Goal: Task Accomplishment & Management: Use online tool/utility

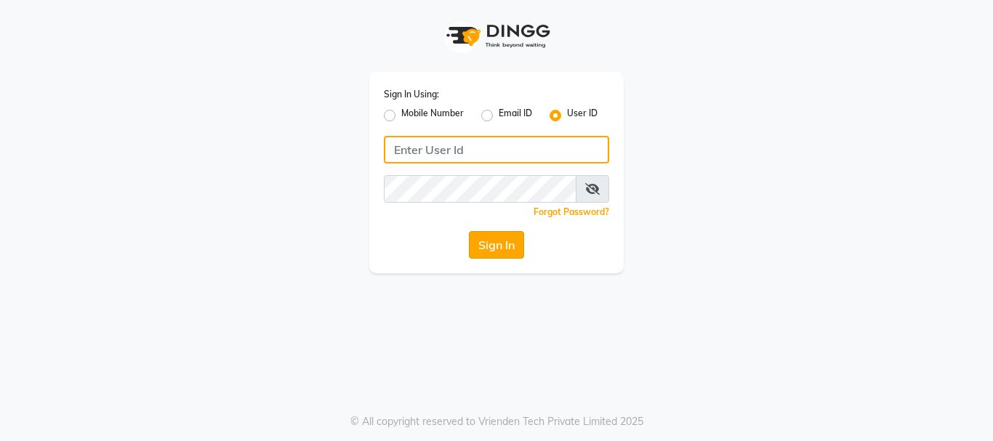
type input "subzcanvas"
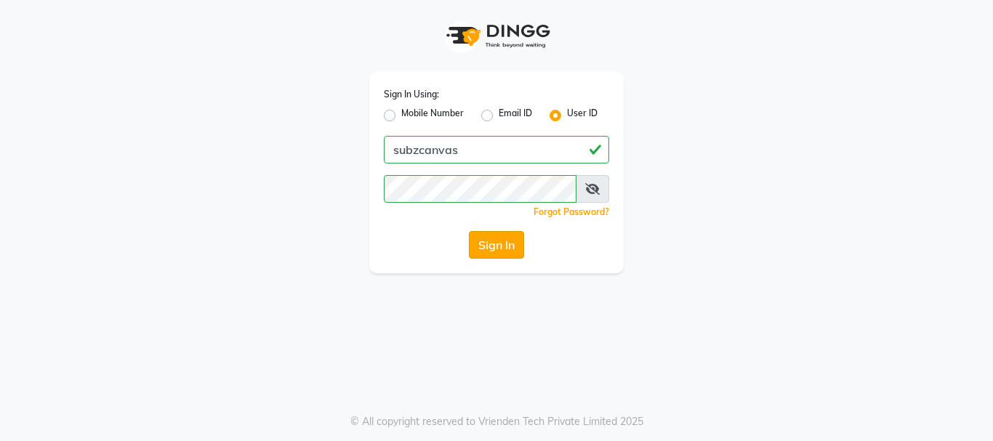
click at [498, 233] on button "Sign In" at bounding box center [496, 245] width 55 height 28
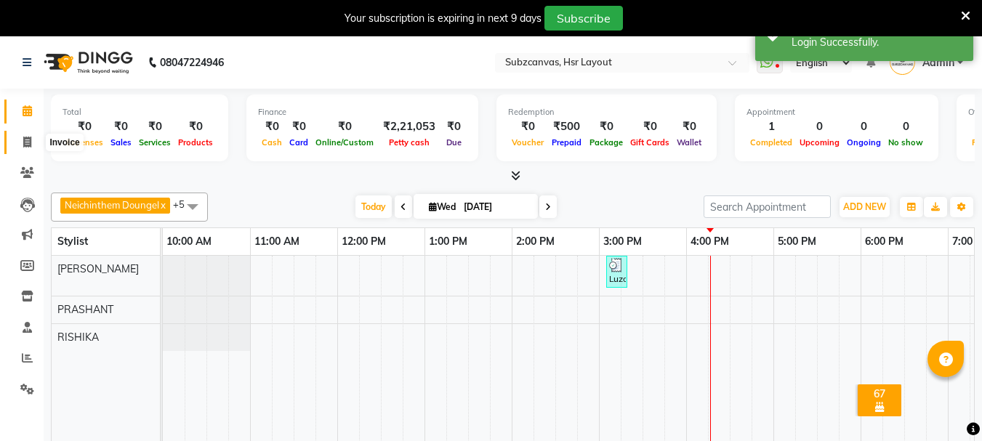
click at [26, 146] on icon at bounding box center [27, 142] width 8 height 11
select select "4894"
select select "service"
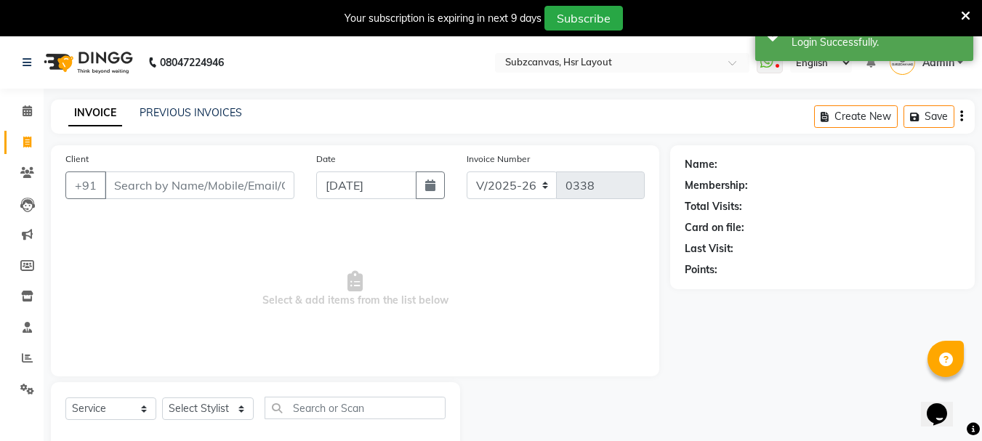
click at [17, 59] on div "08047224946" at bounding box center [123, 62] width 223 height 41
click at [31, 59] on icon at bounding box center [27, 62] width 9 height 10
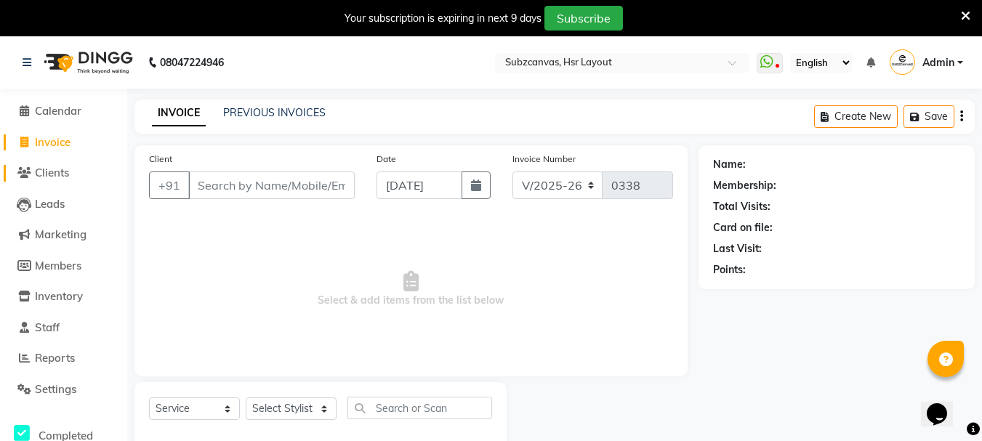
click at [57, 167] on span "Clients" at bounding box center [52, 173] width 34 height 14
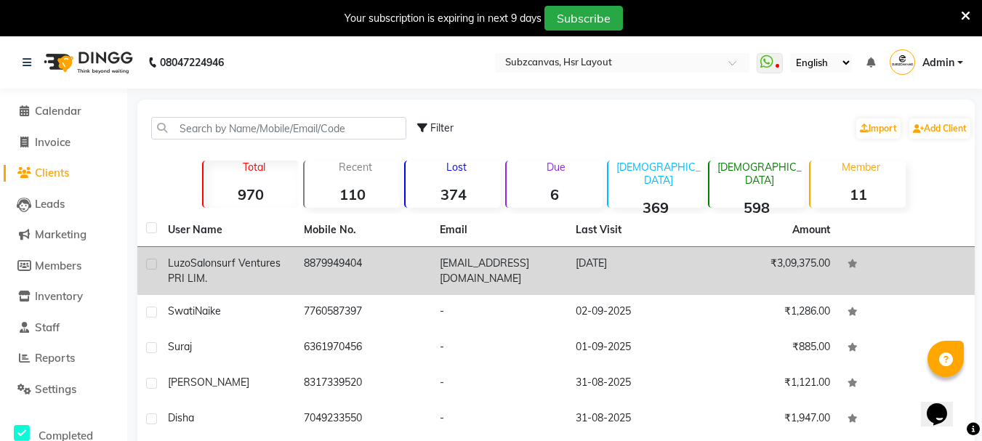
click at [283, 261] on div "Luzo Salonsurf Ventures PRI LIM." at bounding box center [227, 271] width 118 height 31
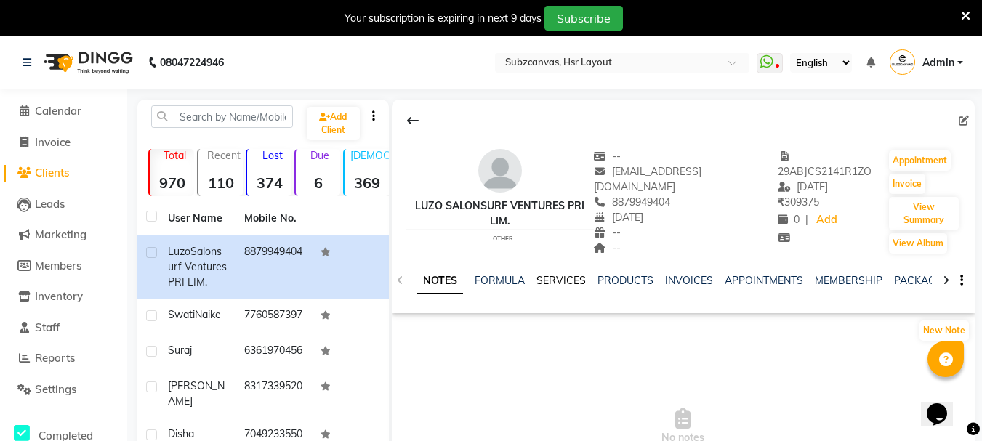
click at [546, 274] on link "SERVICES" at bounding box center [560, 280] width 49 height 13
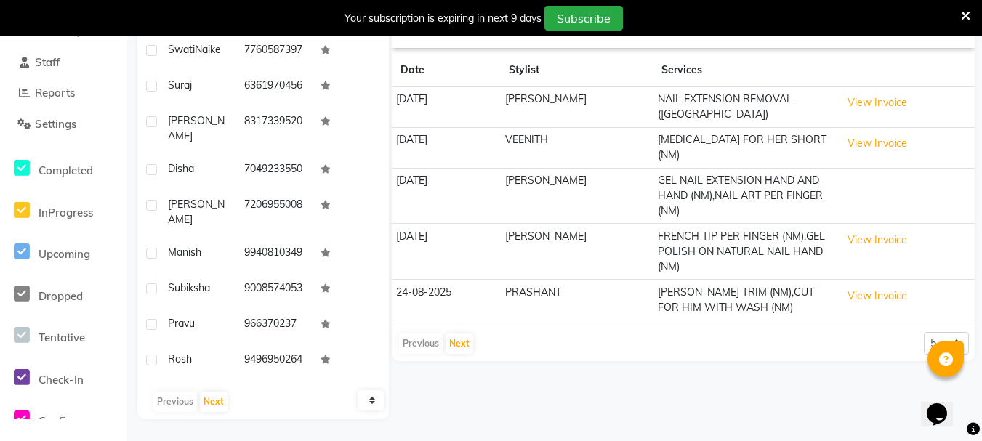
scroll to position [298, 0]
click at [980, 153] on main "Add Client Total 970 Recent 110 Lost 374 Due 6 [DEMOGRAPHIC_DATA] 369 [DEMOGRAP…" at bounding box center [554, 137] width 855 height 607
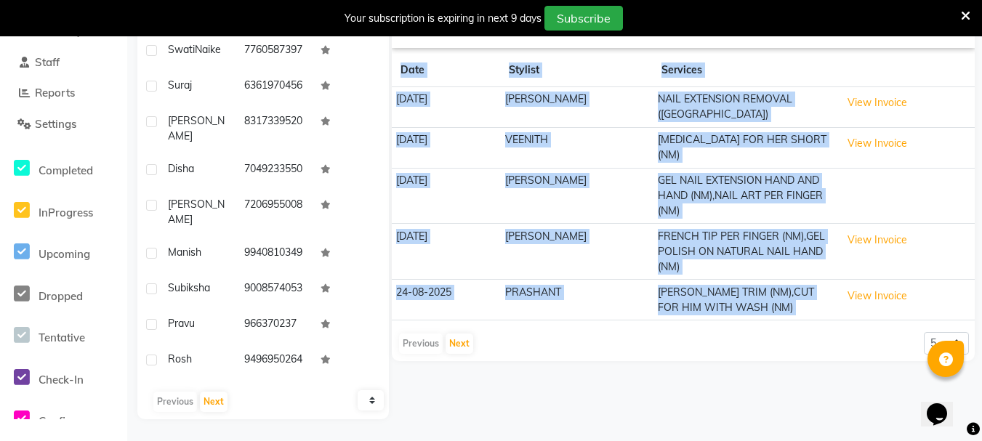
click at [980, 153] on main "Add Client Total 970 Recent 110 Lost 374 Due 6 [DEMOGRAPHIC_DATA] 369 [DEMOGRAP…" at bounding box center [554, 137] width 855 height 607
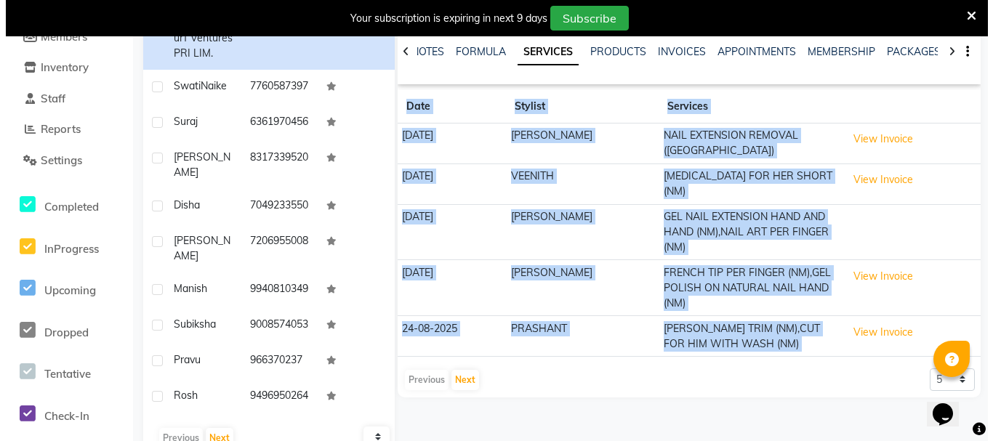
scroll to position [227, 0]
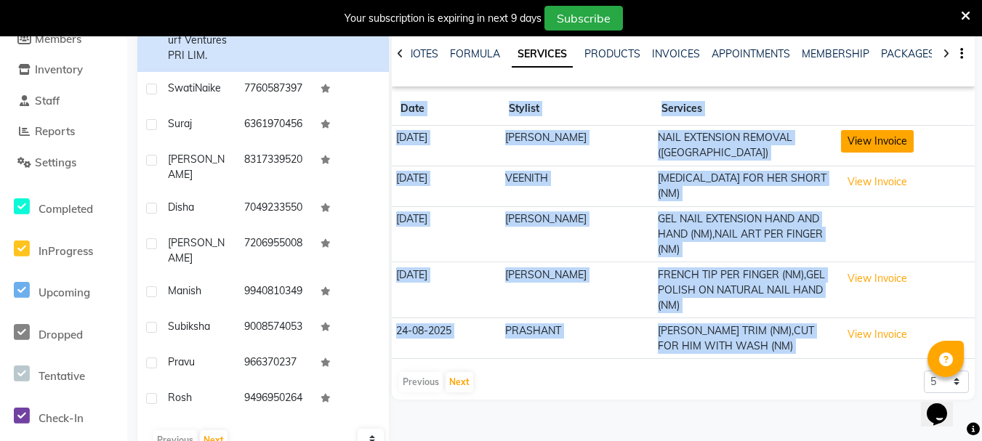
click at [880, 130] on button "View Invoice" at bounding box center [877, 141] width 73 height 23
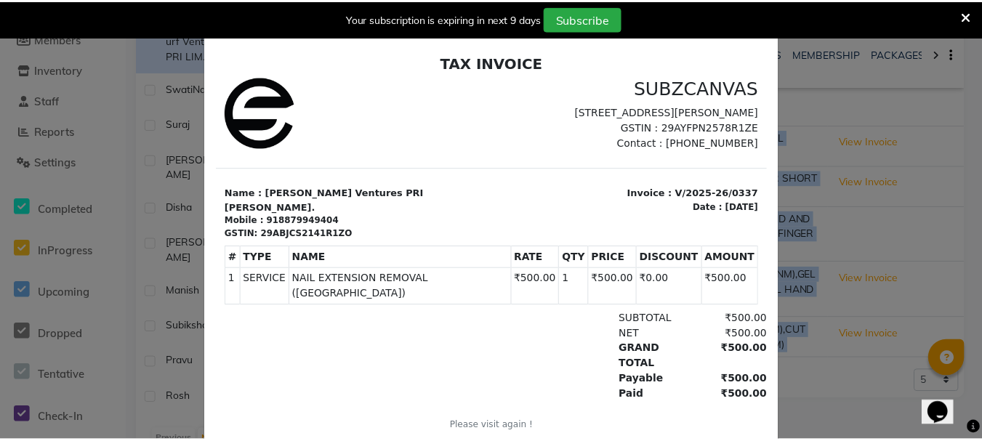
scroll to position [0, 0]
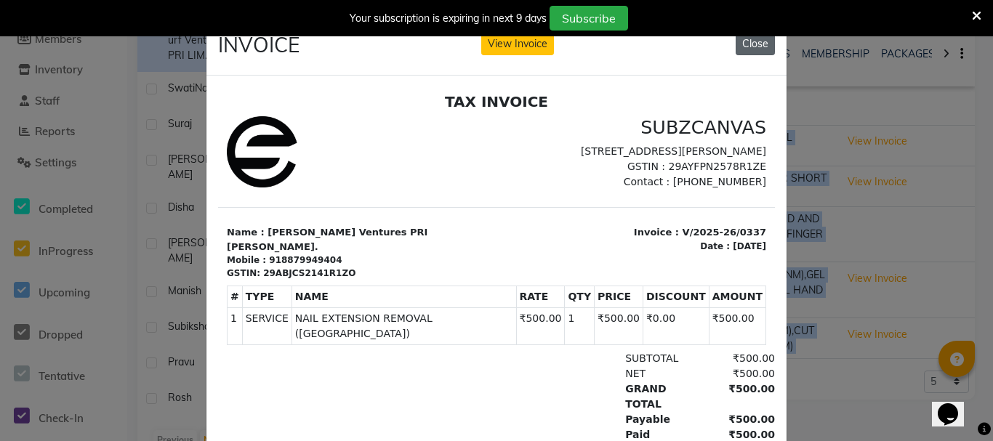
click at [746, 39] on button "Close" at bounding box center [754, 44] width 39 height 23
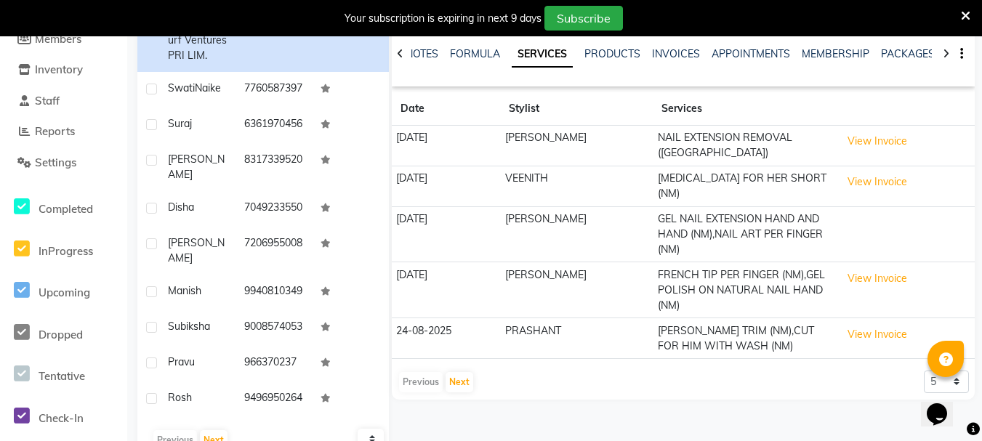
click at [679, 318] on td "[PERSON_NAME] TRIM (NM),CUT FOR HIM WITH WASH (NM)" at bounding box center [745, 338] width 184 height 41
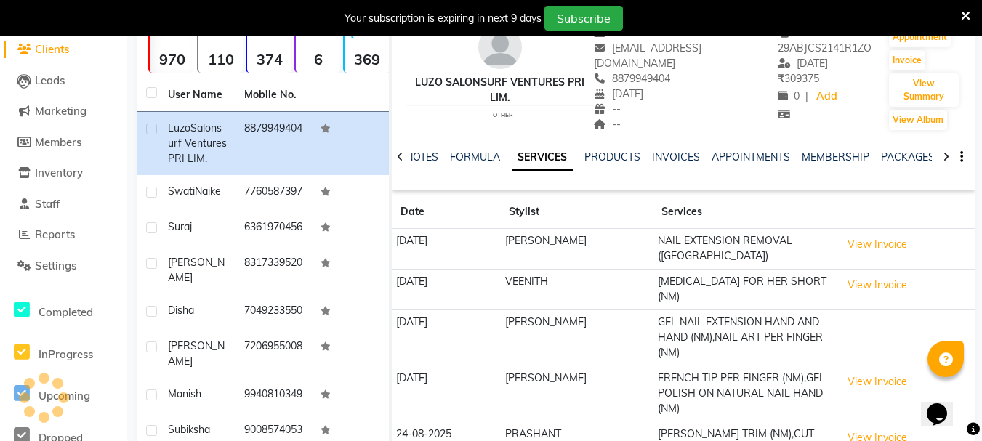
scroll to position [127, 0]
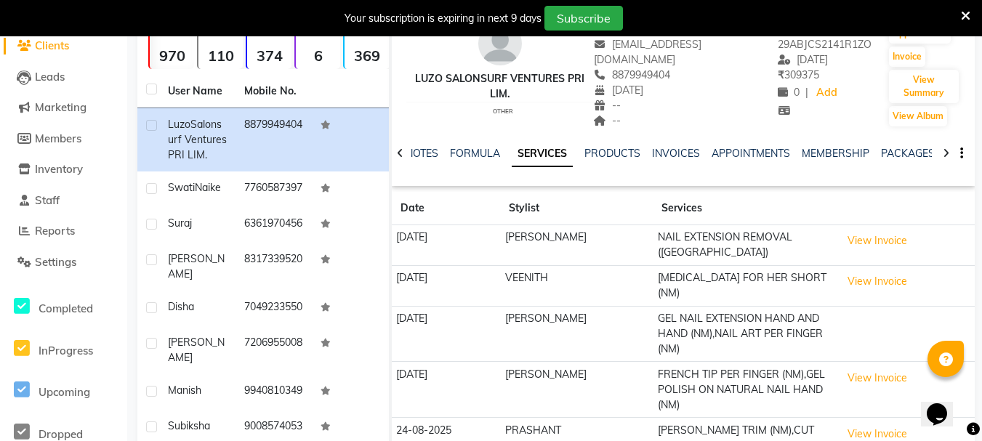
click at [413, 231] on td "[DATE]" at bounding box center [446, 245] width 109 height 41
click at [55, 42] on span "Clients" at bounding box center [52, 46] width 34 height 14
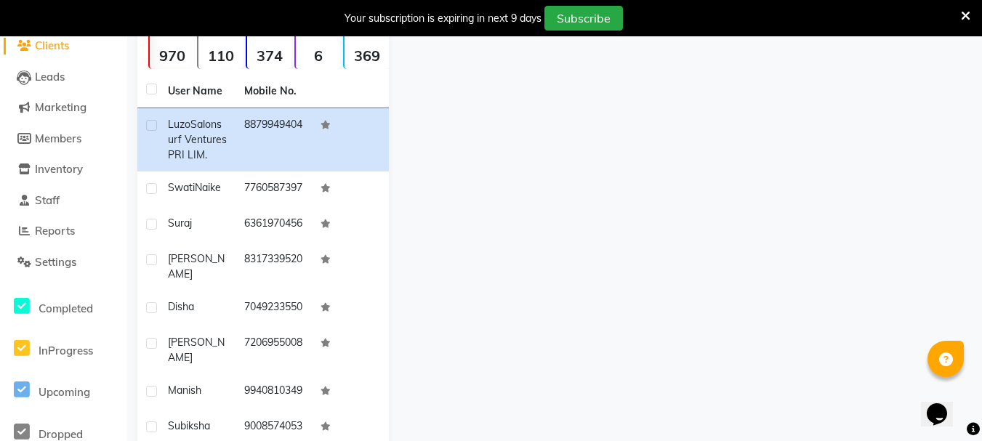
click at [55, 39] on span "Clients" at bounding box center [52, 46] width 34 height 14
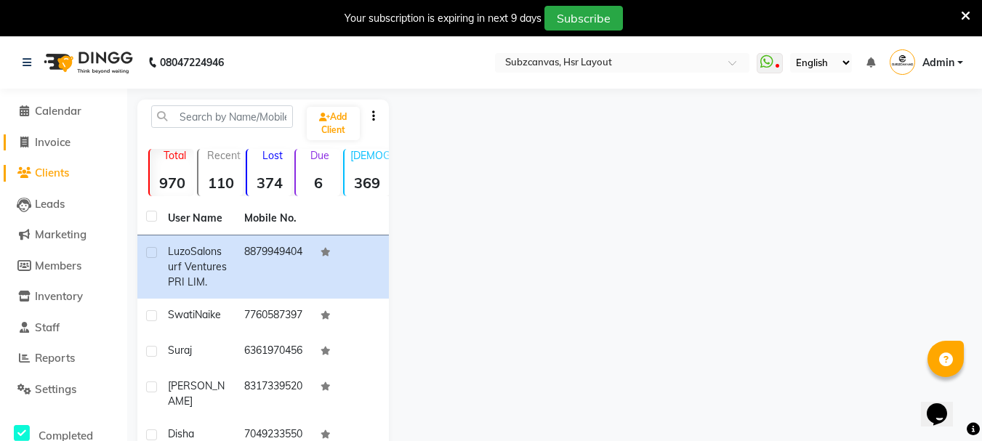
click at [75, 140] on link "Invoice" at bounding box center [64, 142] width 120 height 17
select select "service"
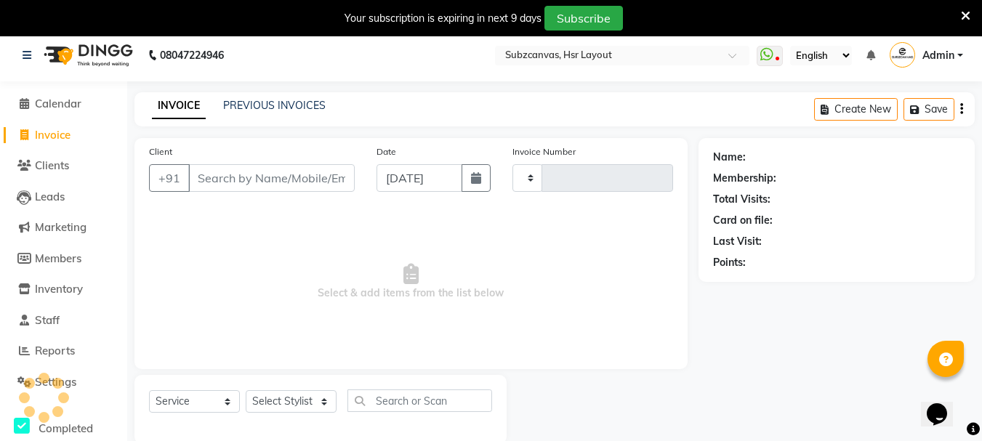
type input "0338"
select select "4894"
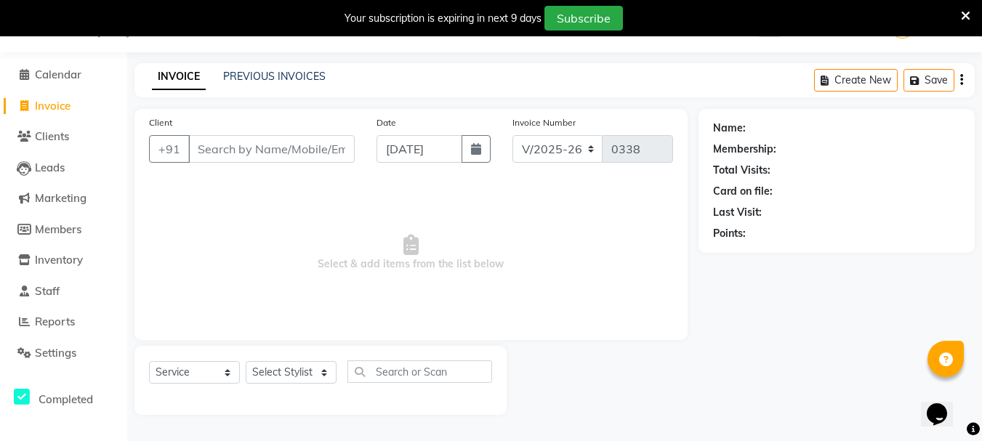
click at [42, 128] on li "Clients" at bounding box center [63, 136] width 127 height 31
click at [44, 130] on span "Clients" at bounding box center [52, 136] width 34 height 14
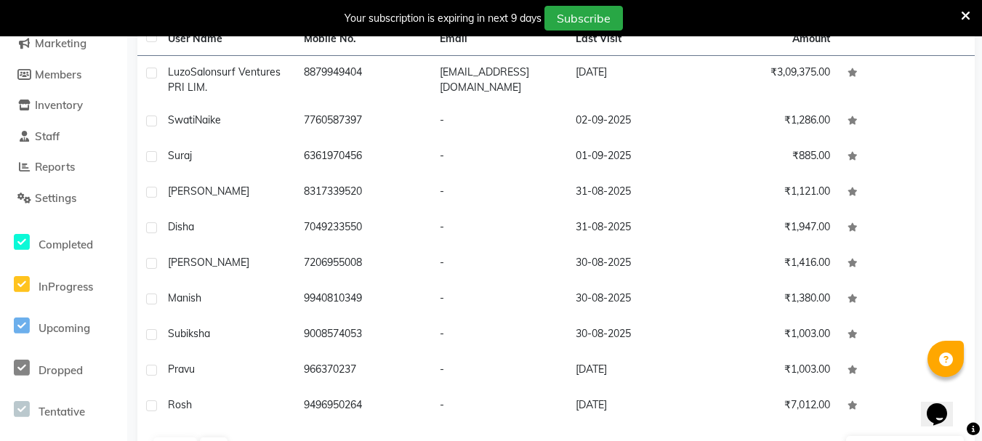
scroll to position [237, 0]
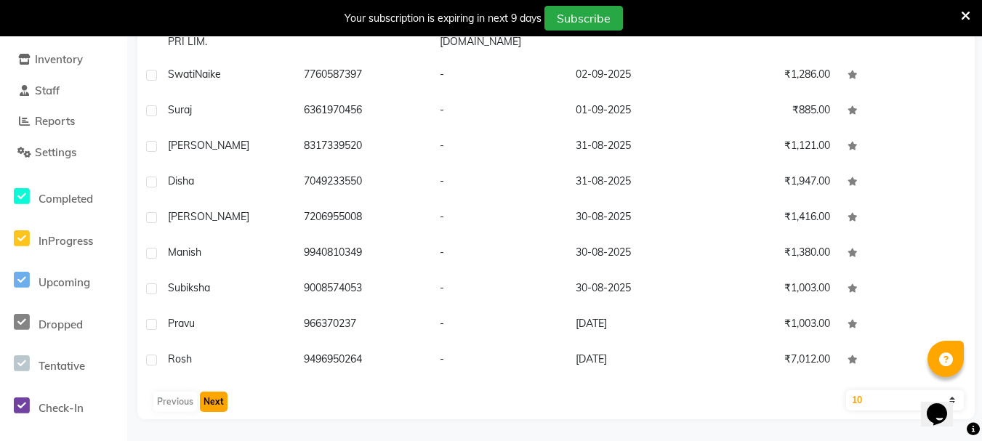
click at [210, 403] on button "Next" at bounding box center [214, 402] width 28 height 20
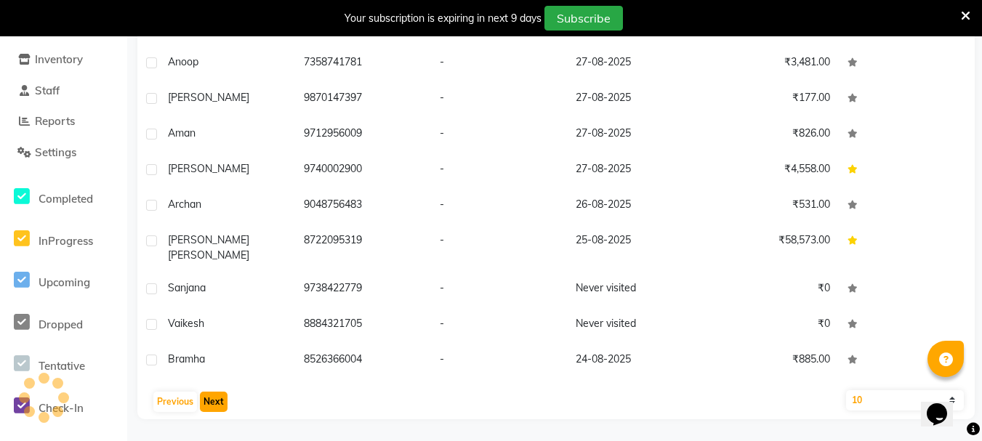
scroll to position [225, 0]
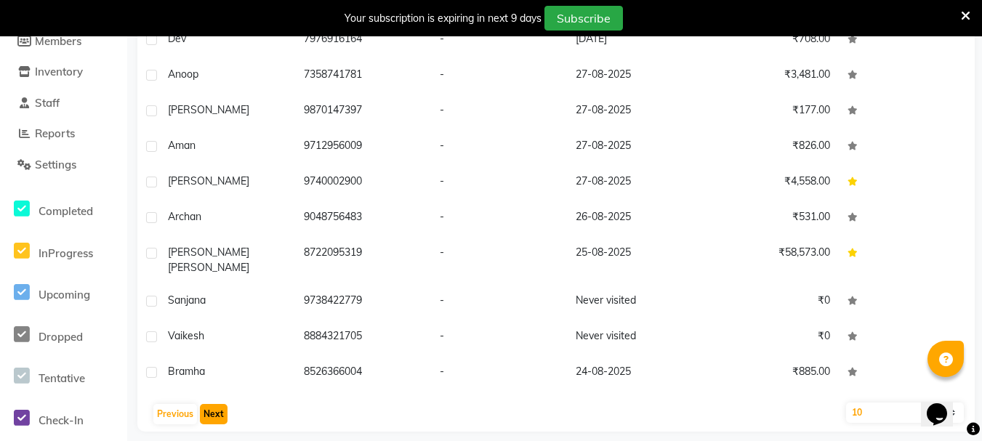
click at [210, 404] on button "Next" at bounding box center [214, 414] width 28 height 20
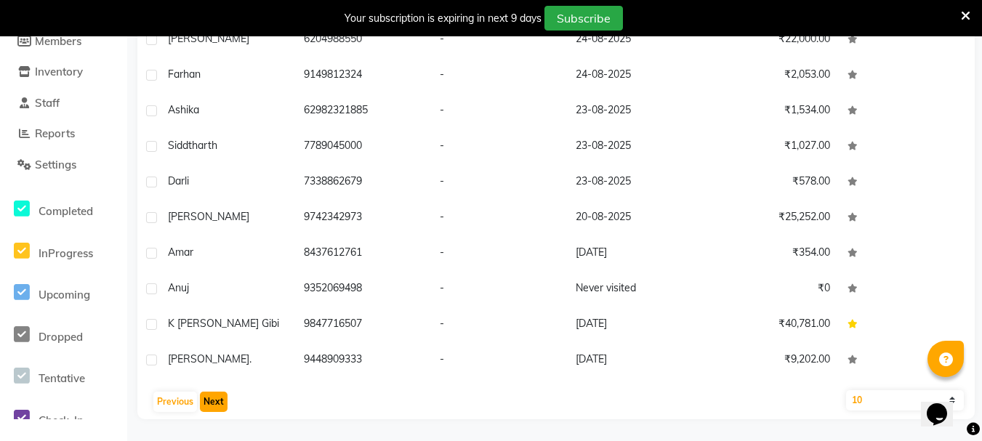
click at [210, 403] on button "Next" at bounding box center [214, 402] width 28 height 20
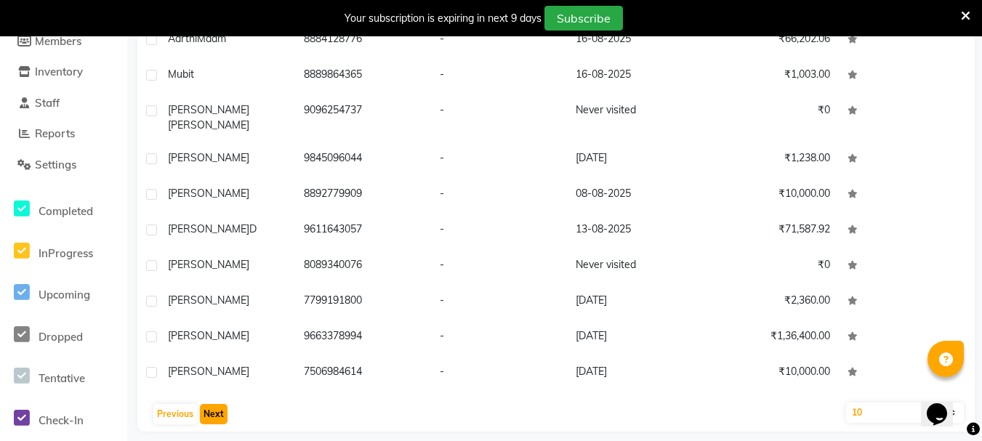
click at [210, 404] on button "Next" at bounding box center [214, 414] width 28 height 20
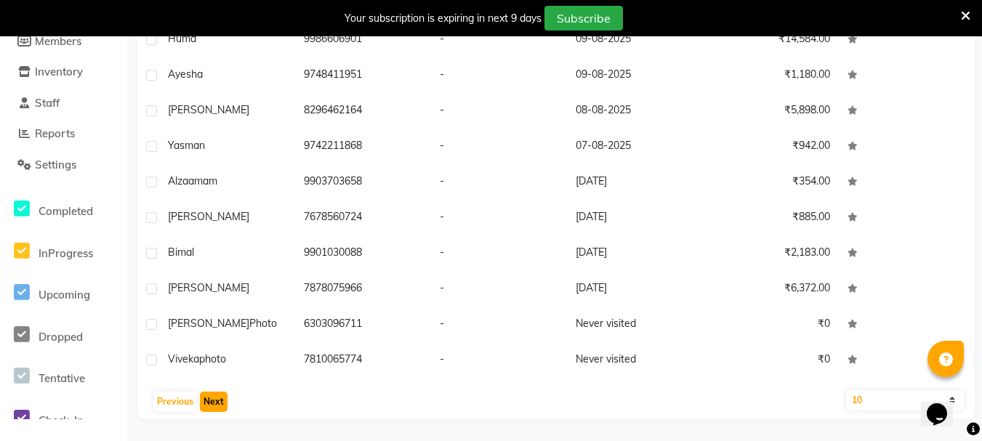
click at [210, 403] on button "Next" at bounding box center [214, 402] width 28 height 20
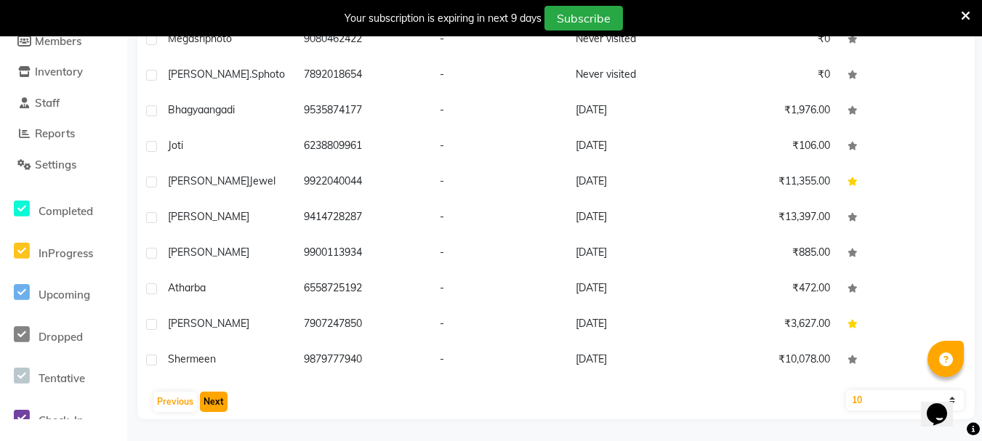
click at [210, 403] on button "Next" at bounding box center [214, 402] width 28 height 20
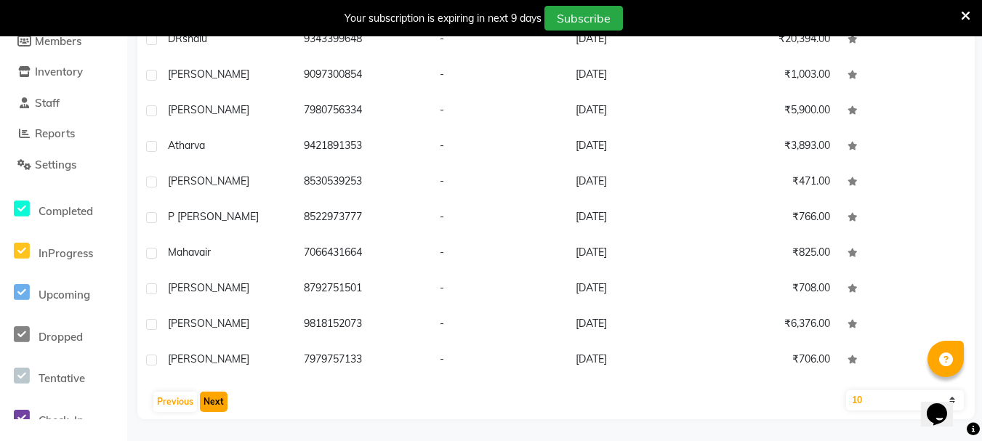
click at [210, 403] on button "Next" at bounding box center [214, 402] width 28 height 20
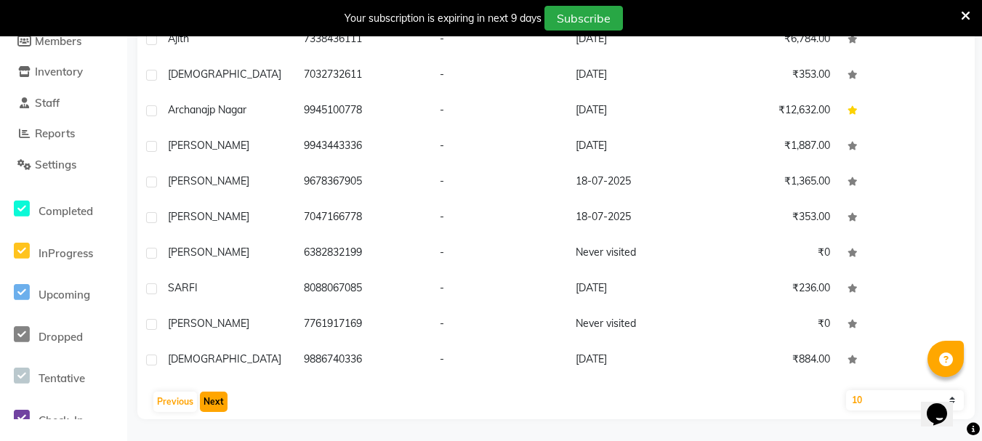
click at [210, 403] on button "Next" at bounding box center [214, 402] width 28 height 20
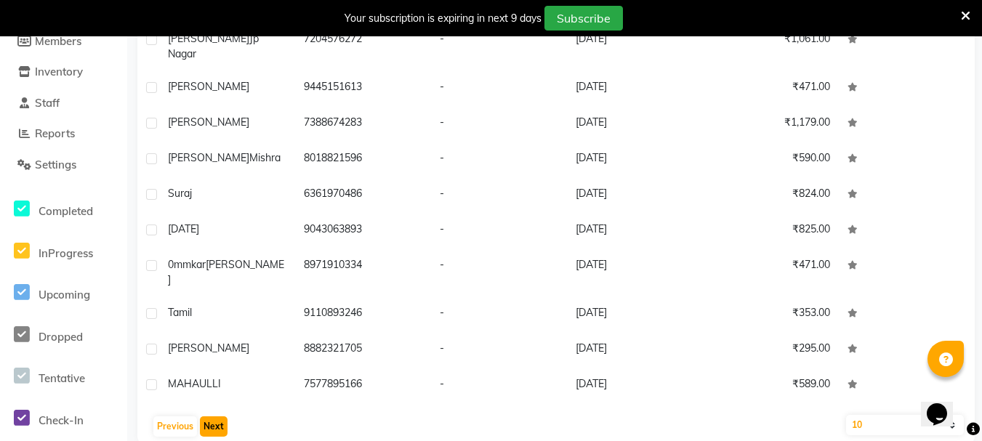
click at [210, 416] on button "Next" at bounding box center [214, 426] width 28 height 20
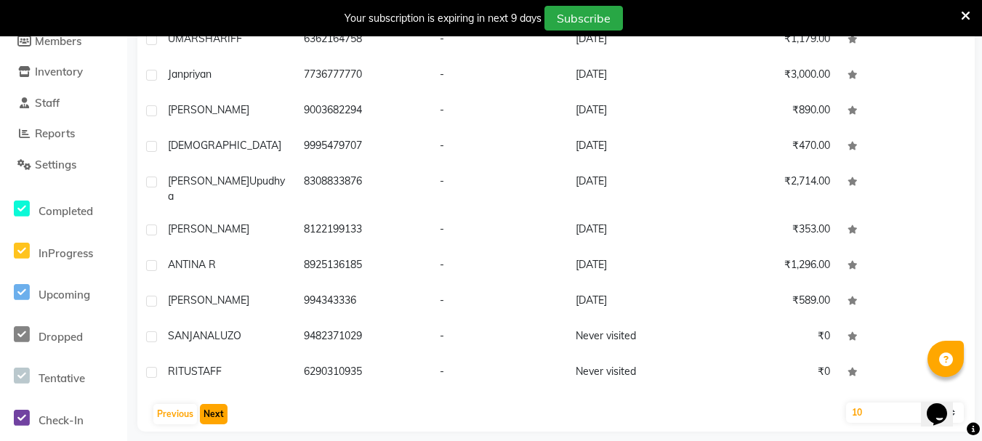
click at [210, 404] on button "Next" at bounding box center [214, 414] width 28 height 20
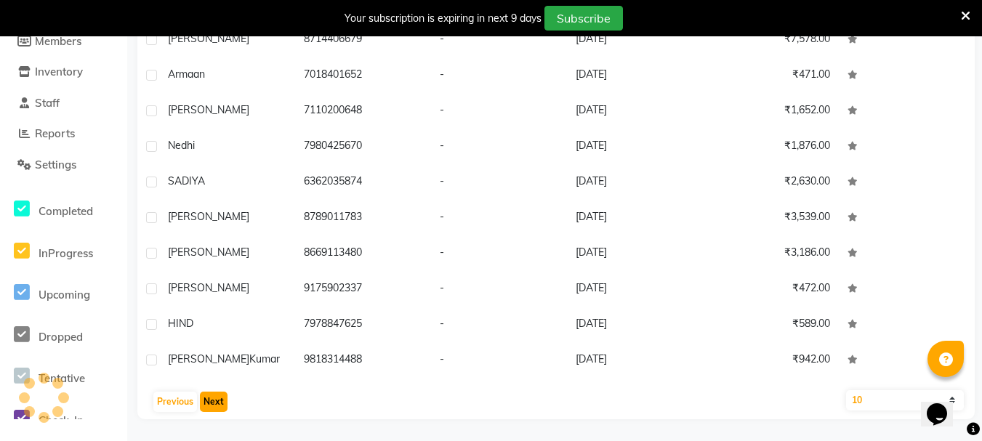
click at [210, 403] on button "Next" at bounding box center [214, 402] width 28 height 20
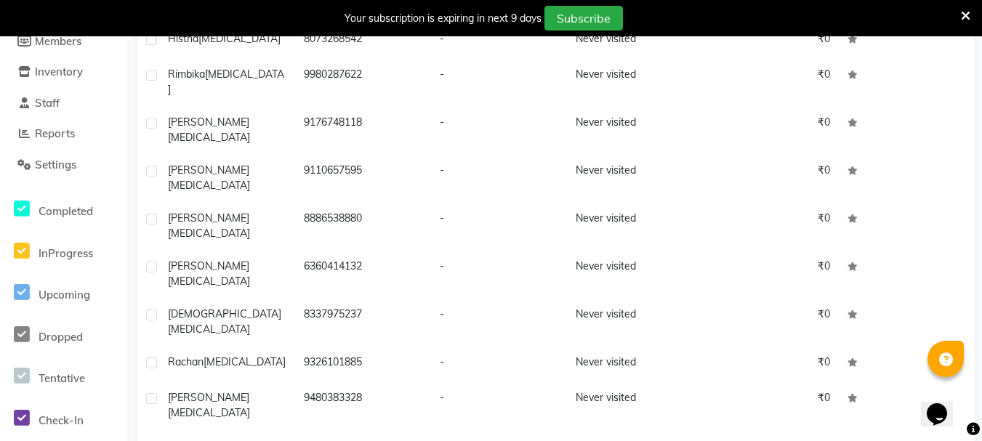
scroll to position [0, 0]
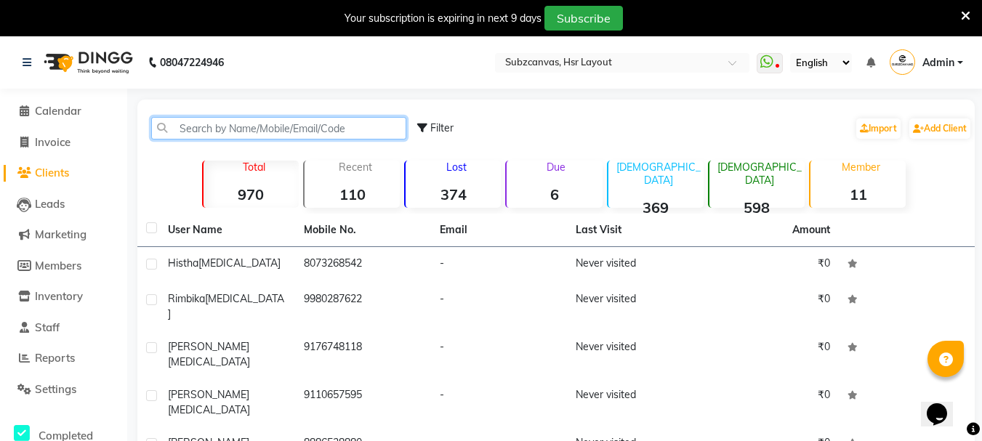
click at [217, 131] on input "text" at bounding box center [278, 128] width 255 height 23
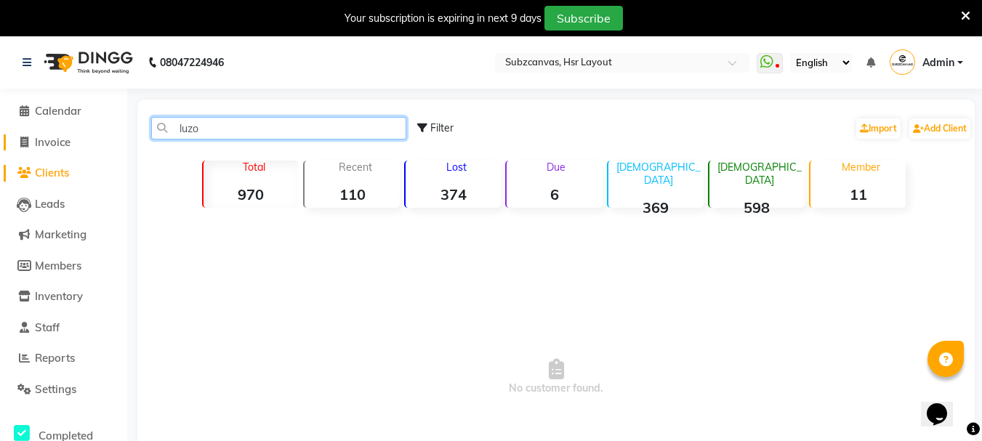
type input "luzo"
click at [52, 143] on span "Invoice" at bounding box center [53, 142] width 36 height 14
select select "service"
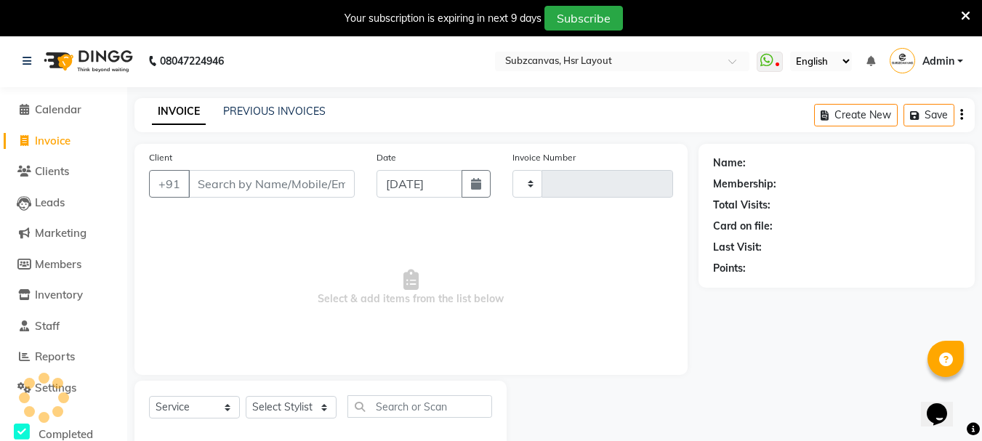
type input "0338"
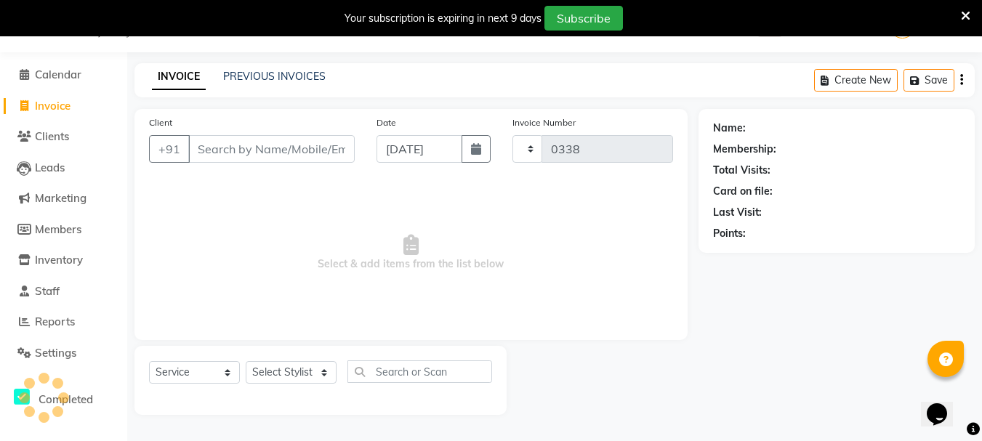
select select "4894"
click at [52, 131] on span "Clients" at bounding box center [52, 136] width 34 height 14
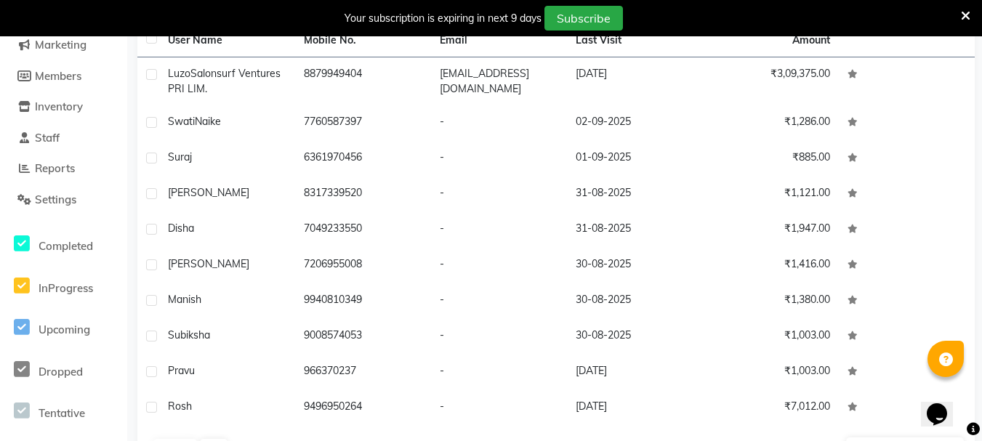
scroll to position [237, 0]
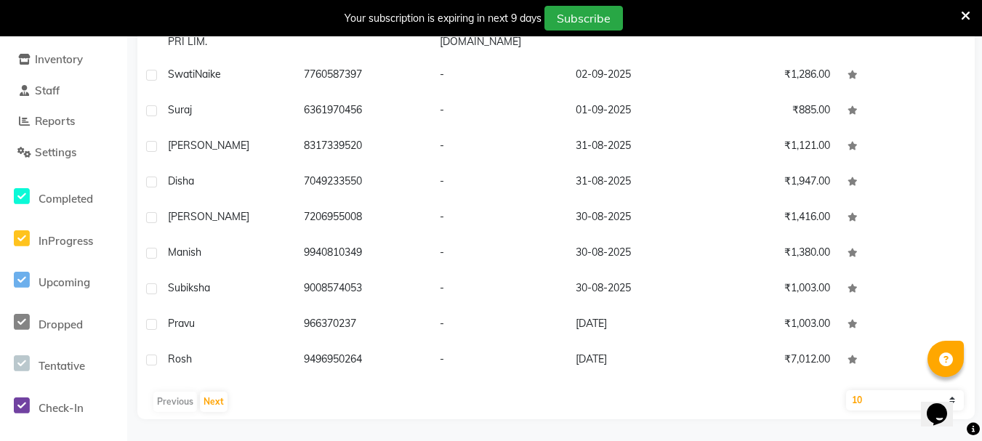
click at [181, 400] on div "Previous Next" at bounding box center [556, 401] width 826 height 23
click at [213, 403] on button "Next" at bounding box center [214, 402] width 28 height 20
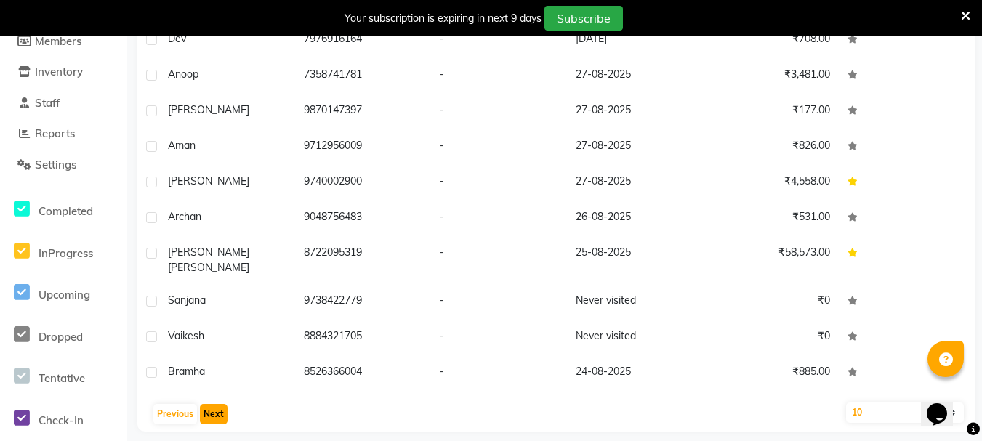
click at [213, 404] on button "Next" at bounding box center [214, 414] width 28 height 20
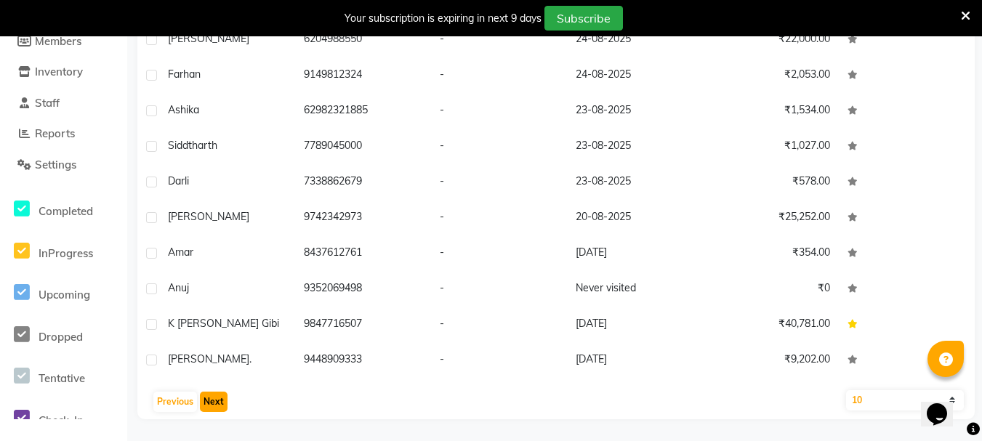
click at [213, 403] on button "Next" at bounding box center [214, 402] width 28 height 20
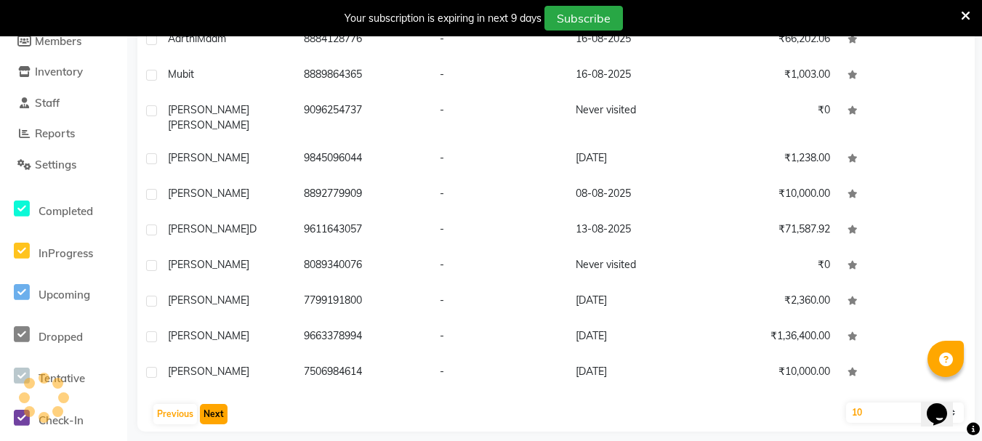
click at [213, 404] on button "Next" at bounding box center [214, 414] width 28 height 20
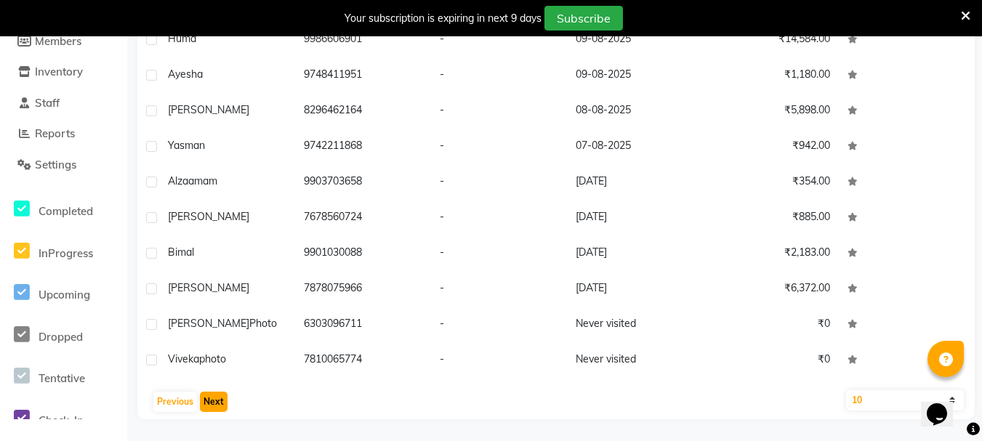
click at [213, 403] on button "Next" at bounding box center [214, 402] width 28 height 20
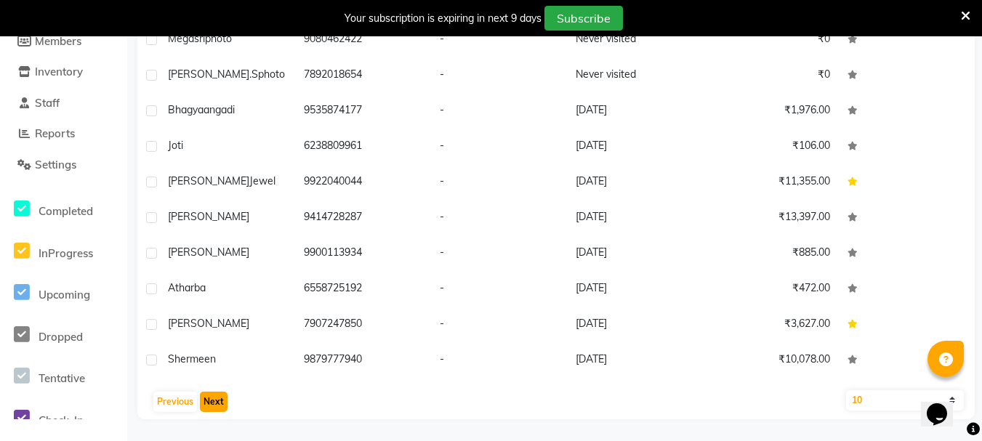
click at [213, 403] on button "Next" at bounding box center [214, 402] width 28 height 20
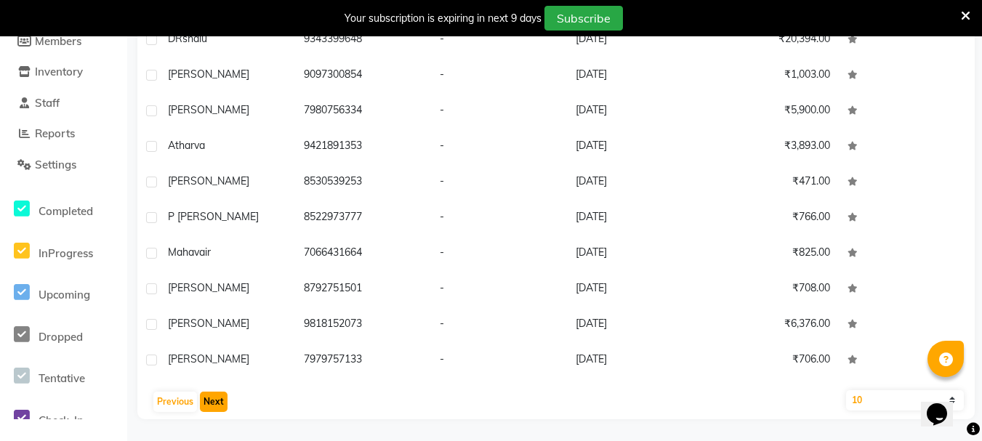
click at [213, 403] on button "Next" at bounding box center [214, 402] width 28 height 20
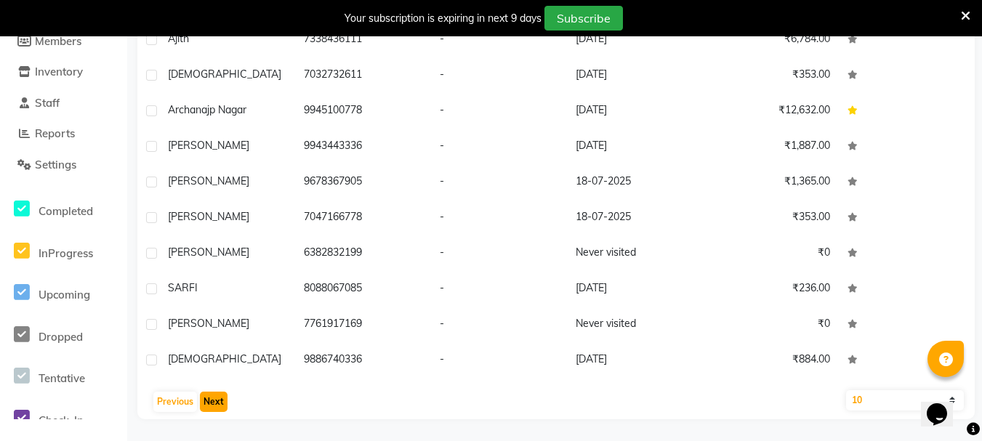
click at [213, 403] on button "Next" at bounding box center [214, 402] width 28 height 20
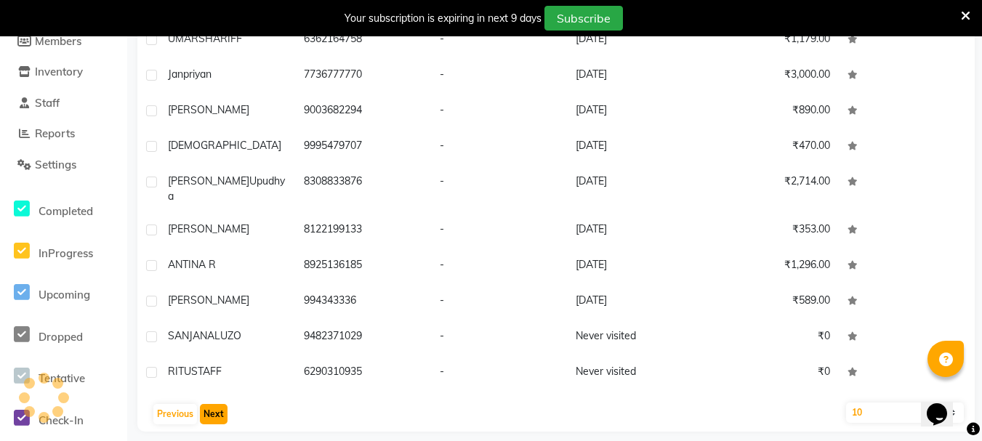
click at [213, 404] on button "Next" at bounding box center [214, 414] width 28 height 20
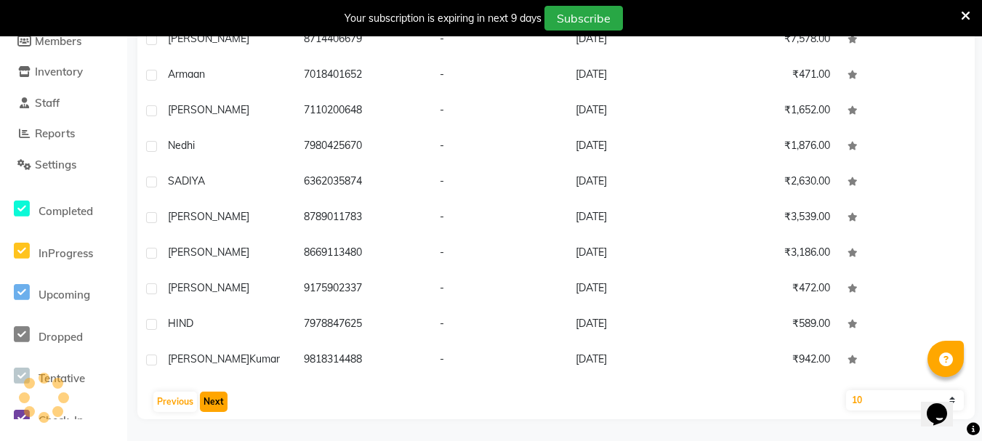
click at [213, 403] on button "Next" at bounding box center [214, 402] width 28 height 20
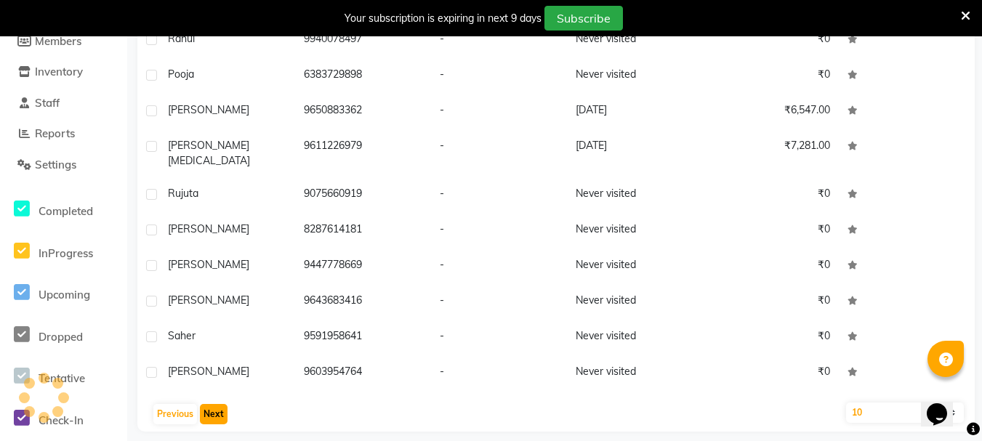
click at [213, 404] on button "Next" at bounding box center [214, 414] width 28 height 20
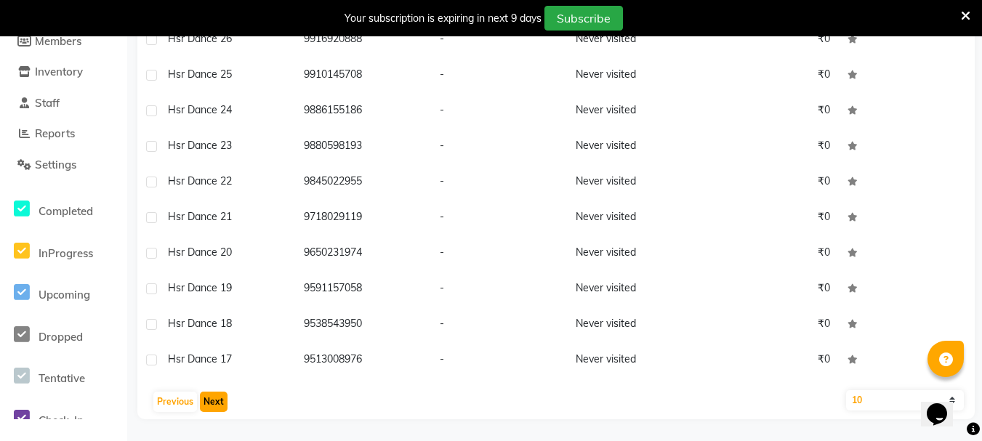
click at [213, 403] on button "Next" at bounding box center [214, 402] width 28 height 20
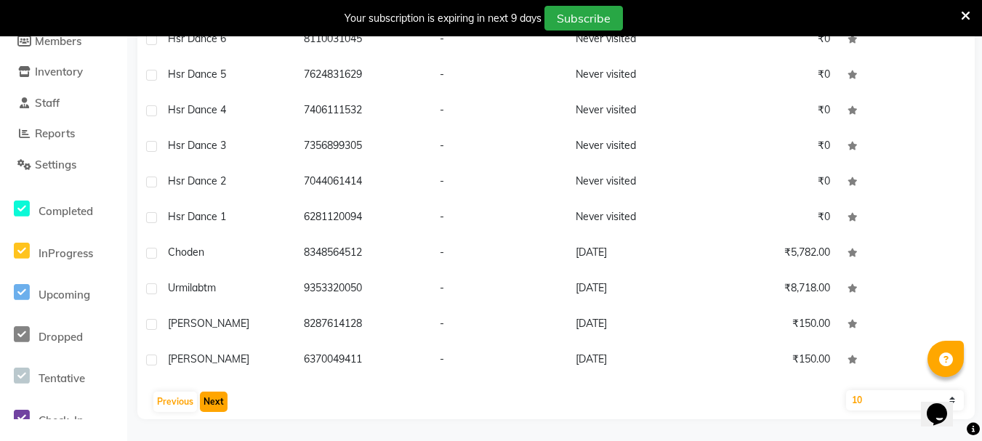
click at [213, 403] on button "Next" at bounding box center [214, 402] width 28 height 20
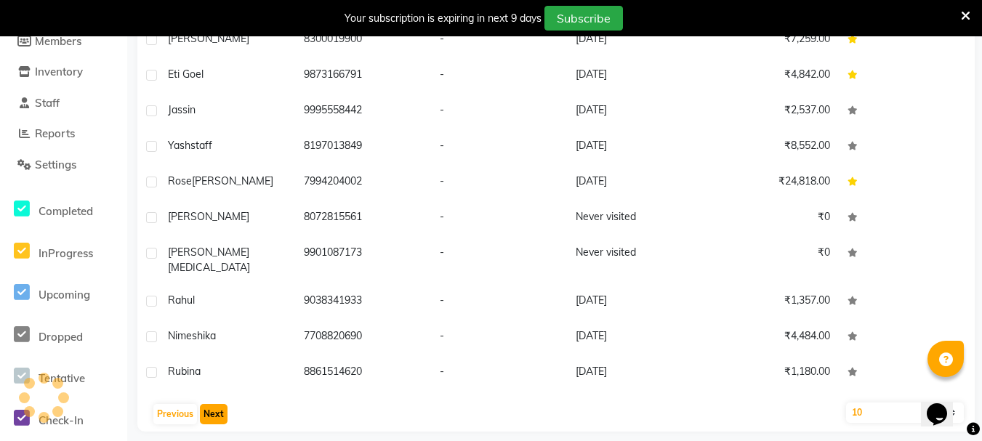
click at [213, 404] on button "Next" at bounding box center [214, 414] width 28 height 20
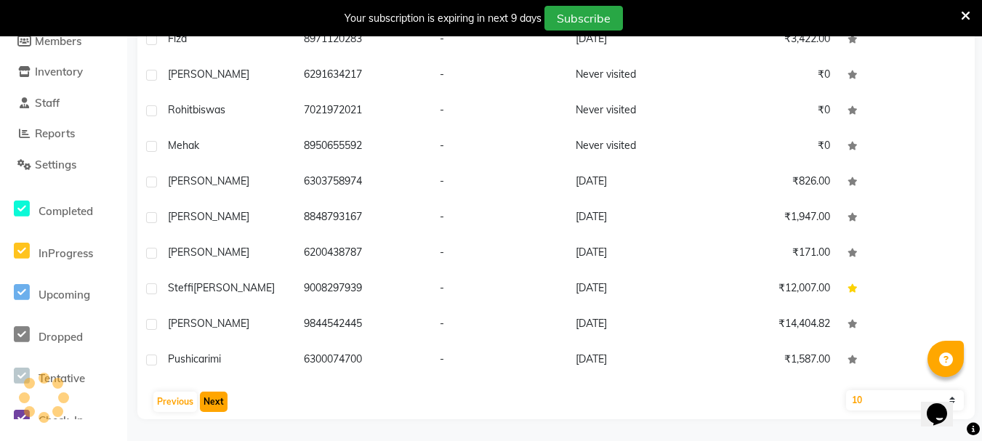
click at [213, 403] on button "Next" at bounding box center [214, 402] width 28 height 20
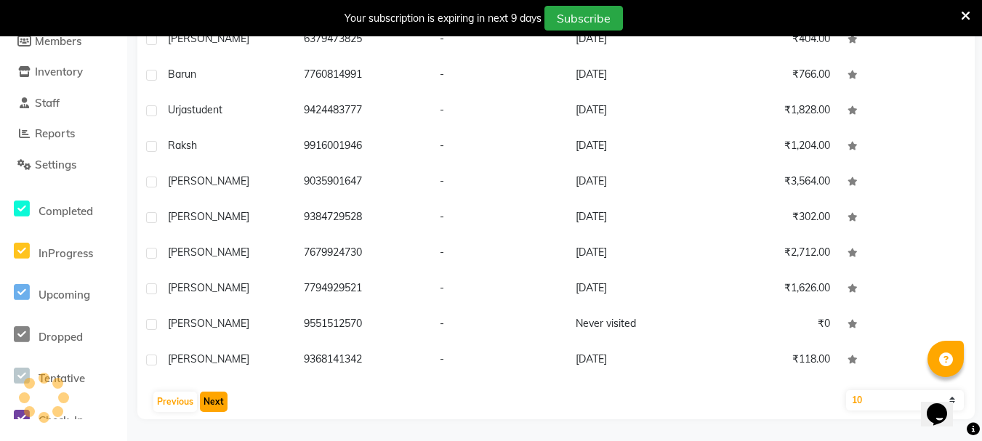
click at [213, 403] on button "Next" at bounding box center [214, 402] width 28 height 20
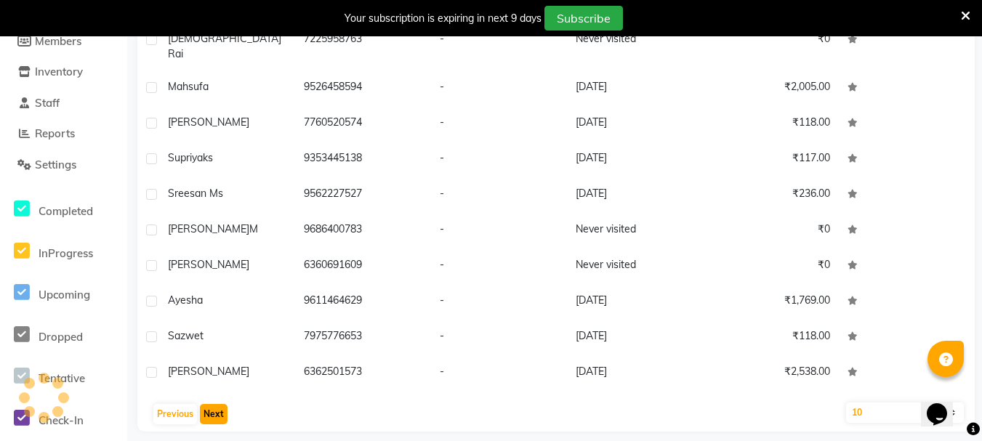
click at [213, 404] on button "Next" at bounding box center [214, 414] width 28 height 20
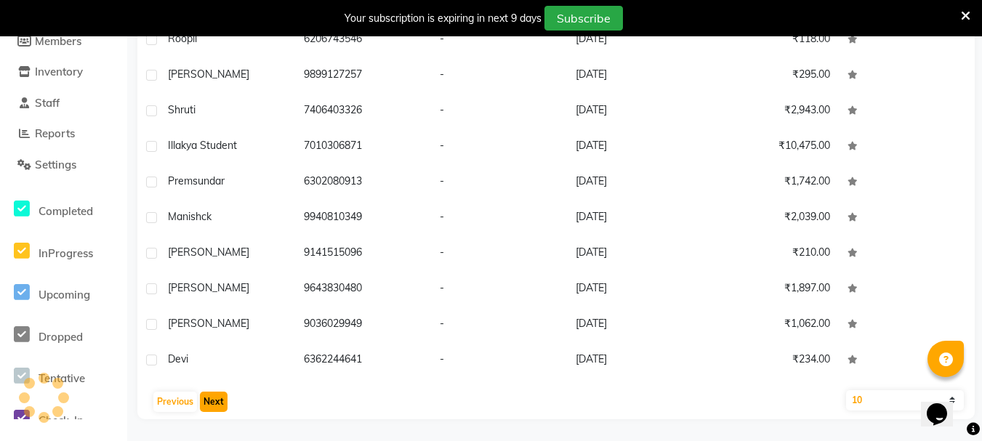
click at [213, 403] on button "Next" at bounding box center [214, 402] width 28 height 20
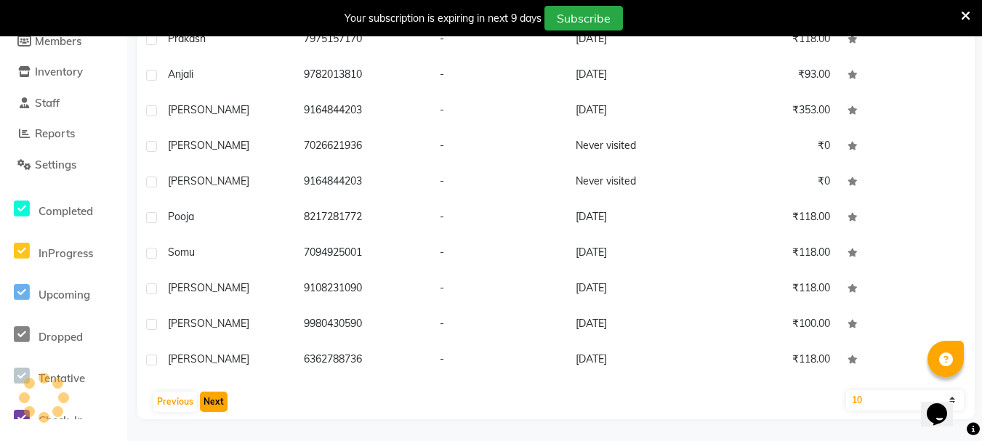
click at [213, 403] on button "Next" at bounding box center [214, 402] width 28 height 20
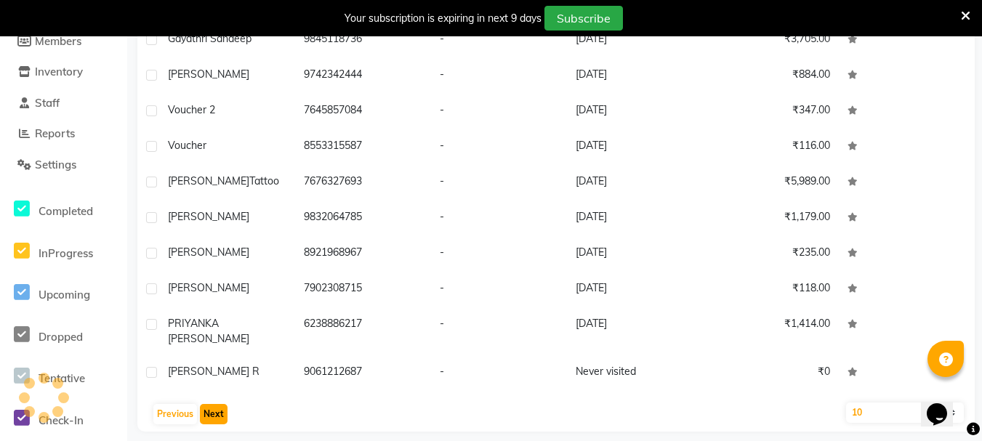
click at [213, 404] on button "Next" at bounding box center [214, 414] width 28 height 20
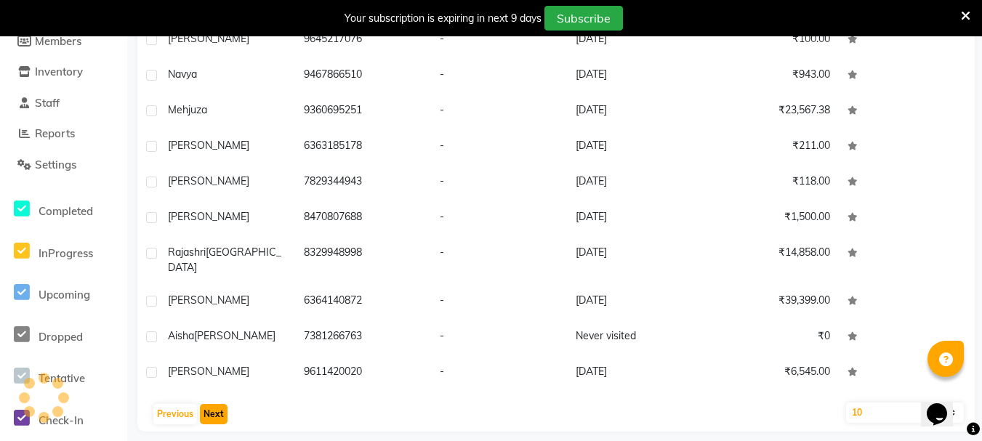
click at [213, 404] on button "Next" at bounding box center [214, 414] width 28 height 20
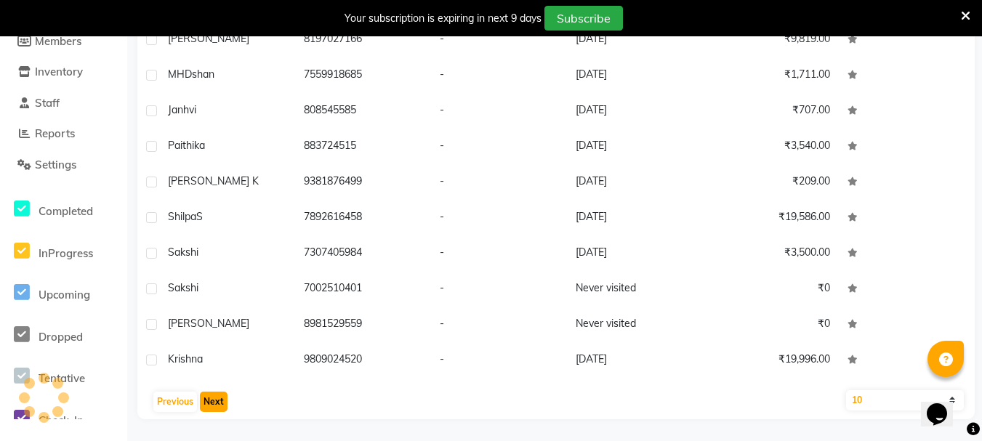
click at [213, 403] on button "Next" at bounding box center [214, 402] width 28 height 20
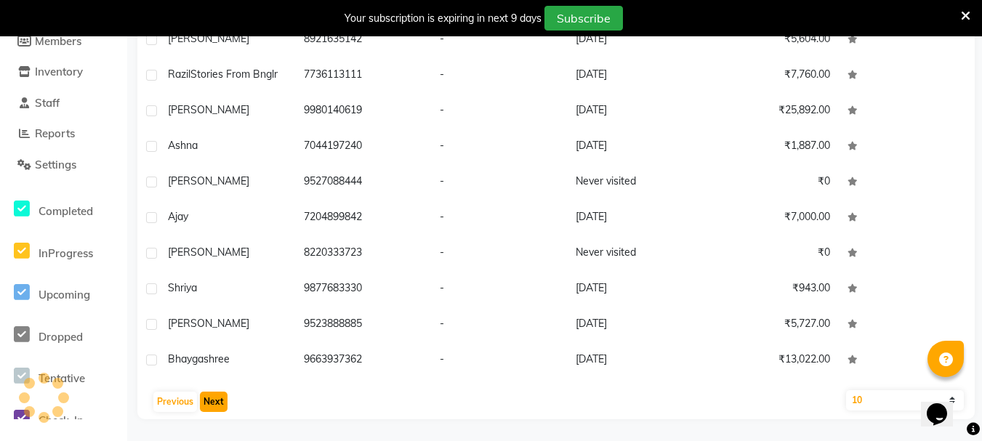
click at [213, 403] on button "Next" at bounding box center [214, 402] width 28 height 20
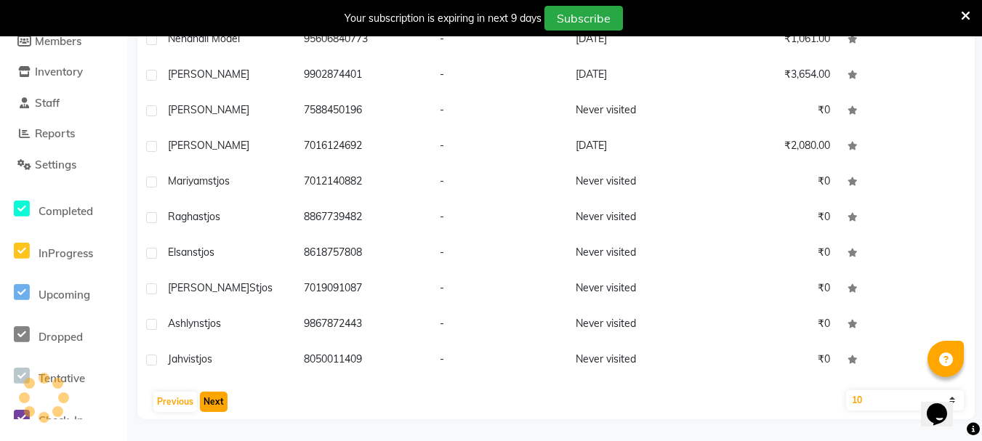
click at [213, 403] on button "Next" at bounding box center [214, 402] width 28 height 20
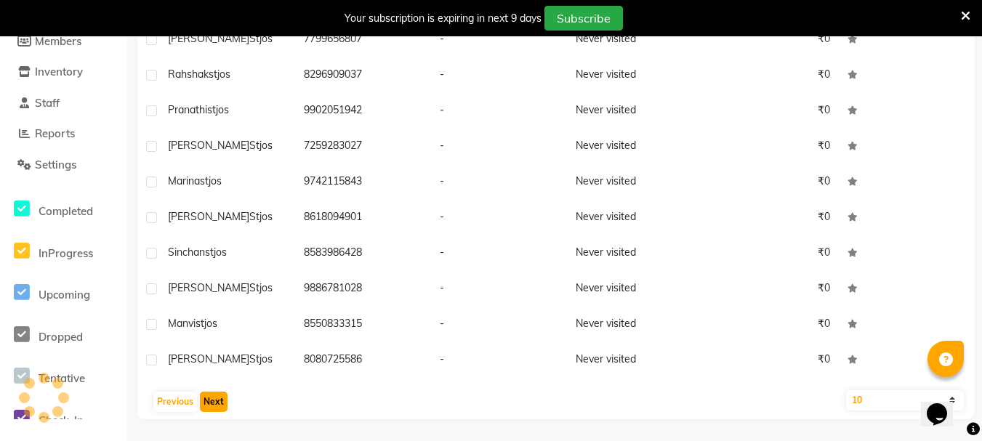
click at [213, 403] on button "Next" at bounding box center [214, 402] width 28 height 20
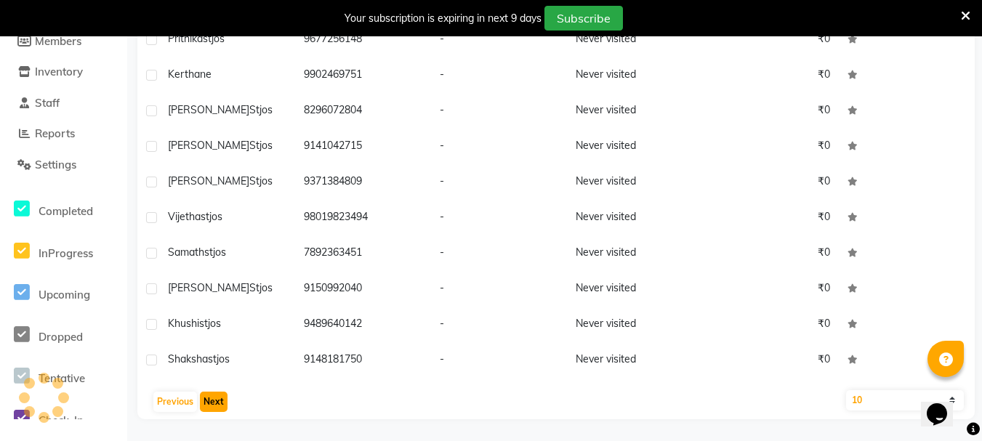
click at [213, 403] on button "Next" at bounding box center [214, 402] width 28 height 20
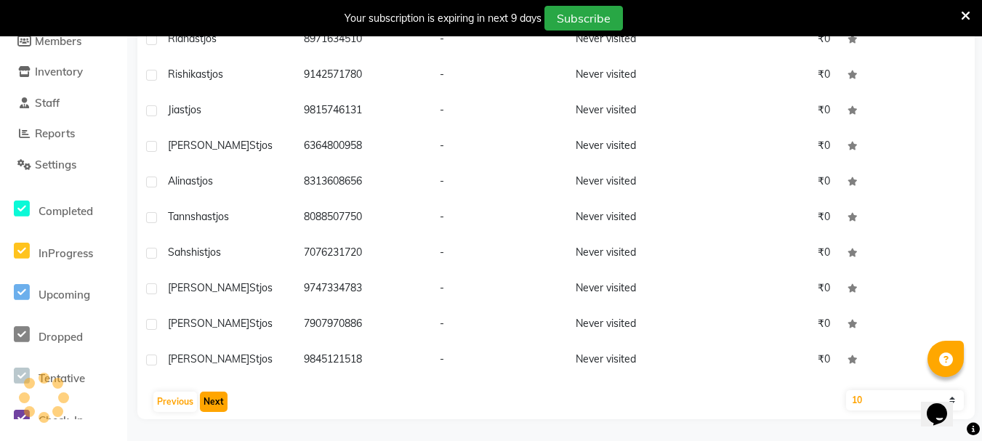
click at [213, 403] on button "Next" at bounding box center [214, 402] width 28 height 20
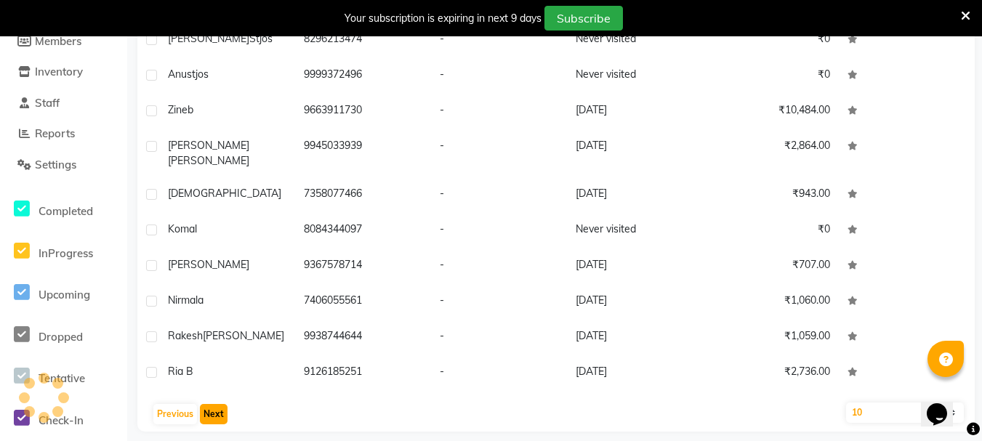
click at [213, 404] on button "Next" at bounding box center [214, 414] width 28 height 20
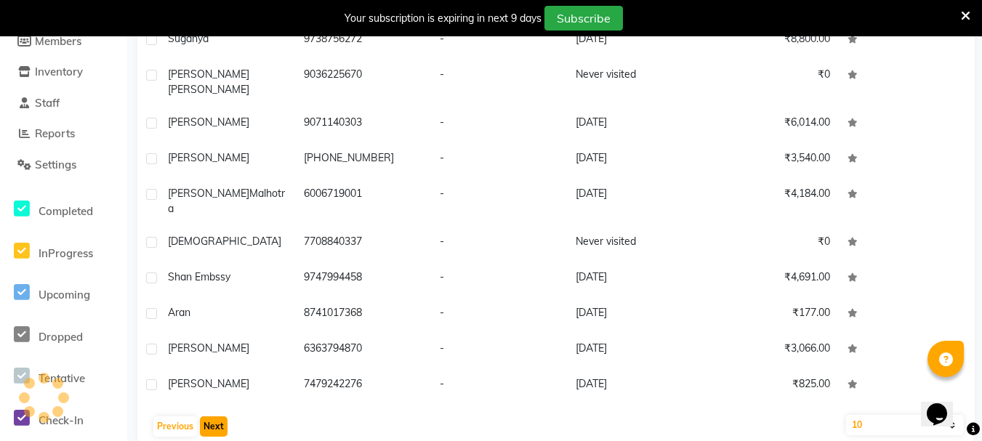
click at [213, 416] on button "Next" at bounding box center [214, 426] width 28 height 20
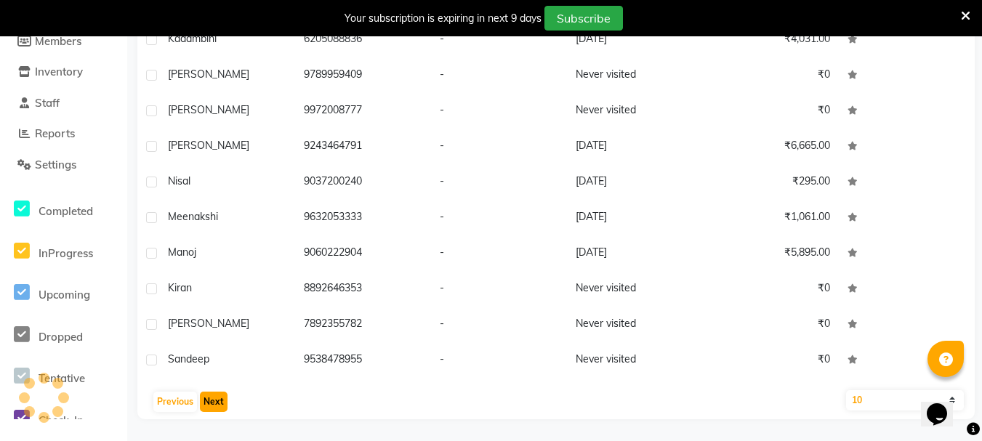
click at [213, 403] on button "Next" at bounding box center [214, 402] width 28 height 20
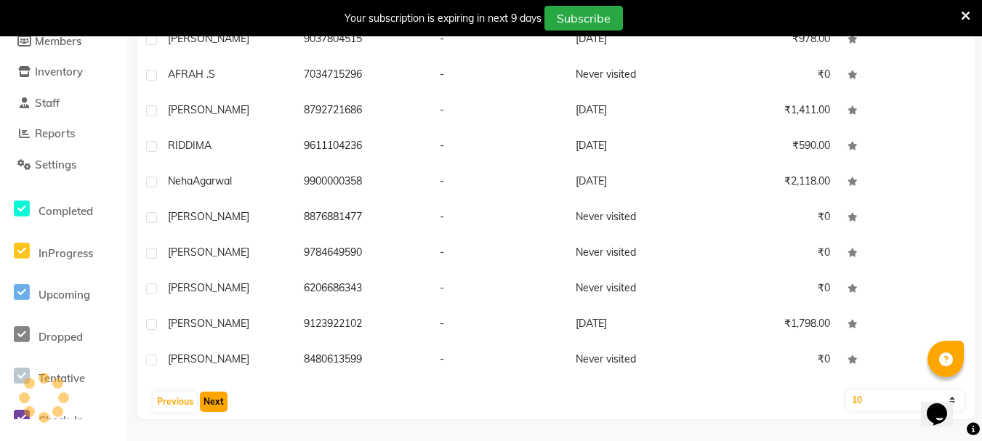
click at [213, 403] on button "Next" at bounding box center [214, 402] width 28 height 20
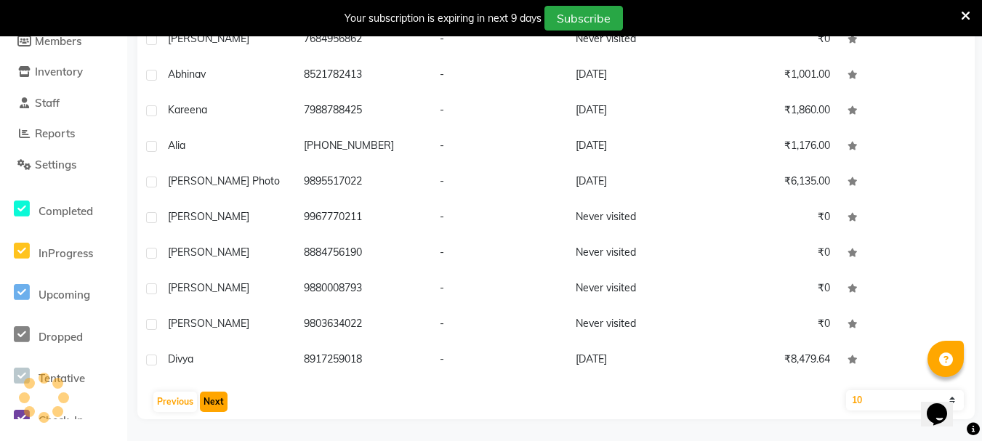
click at [213, 403] on button "Next" at bounding box center [214, 402] width 28 height 20
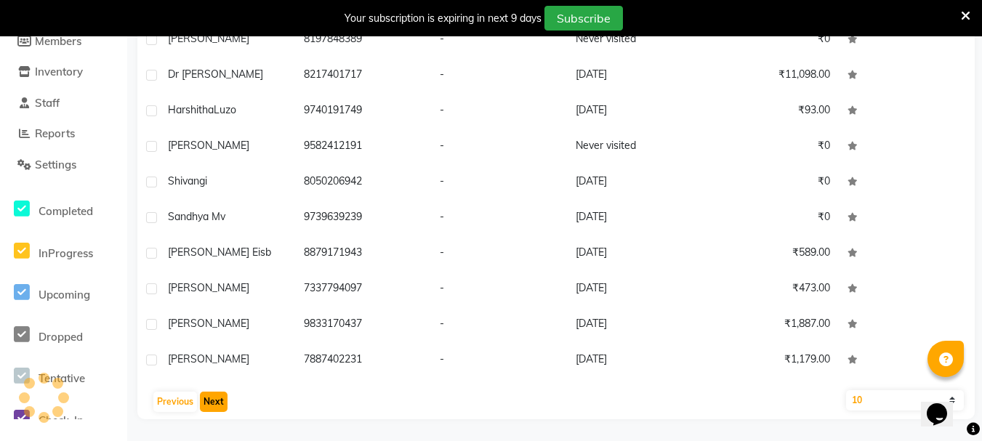
click at [213, 403] on button "Next" at bounding box center [214, 402] width 28 height 20
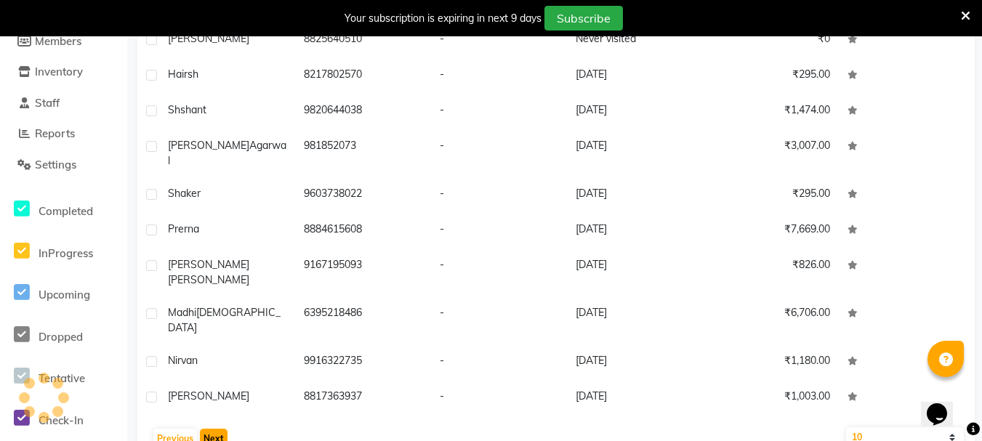
click at [213, 429] on button "Next" at bounding box center [214, 439] width 28 height 20
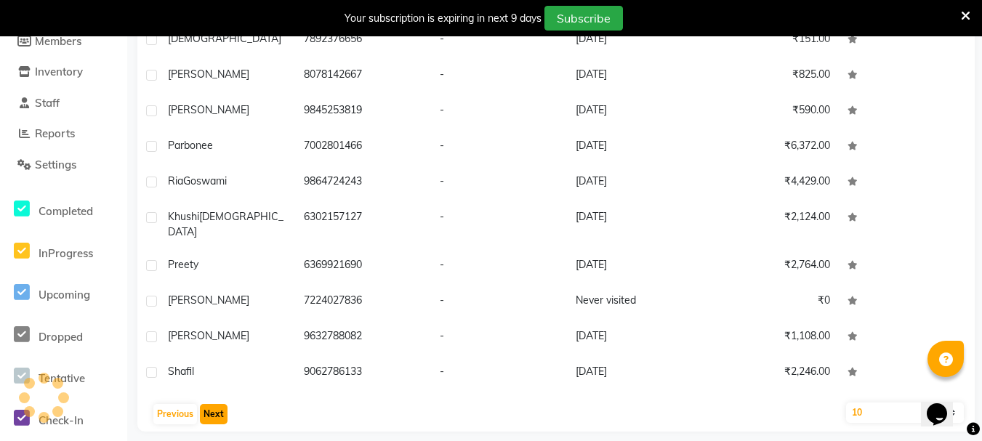
click at [213, 404] on button "Next" at bounding box center [214, 414] width 28 height 20
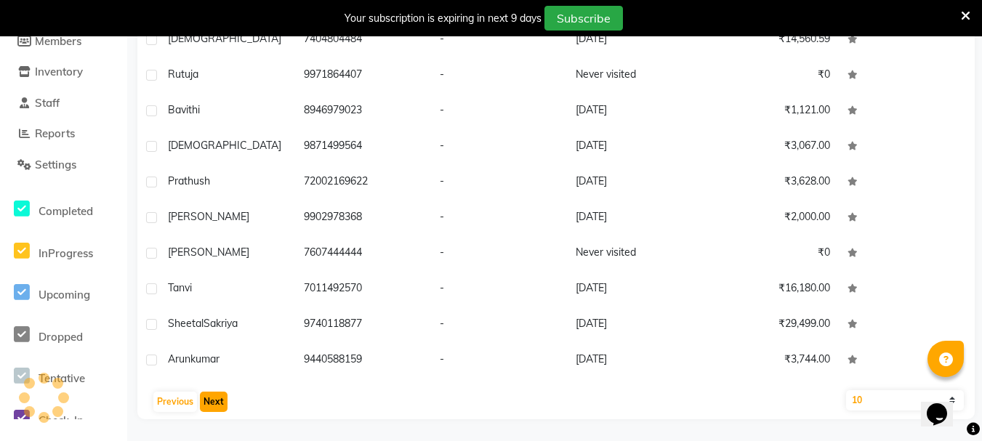
click at [213, 403] on button "Next" at bounding box center [214, 402] width 28 height 20
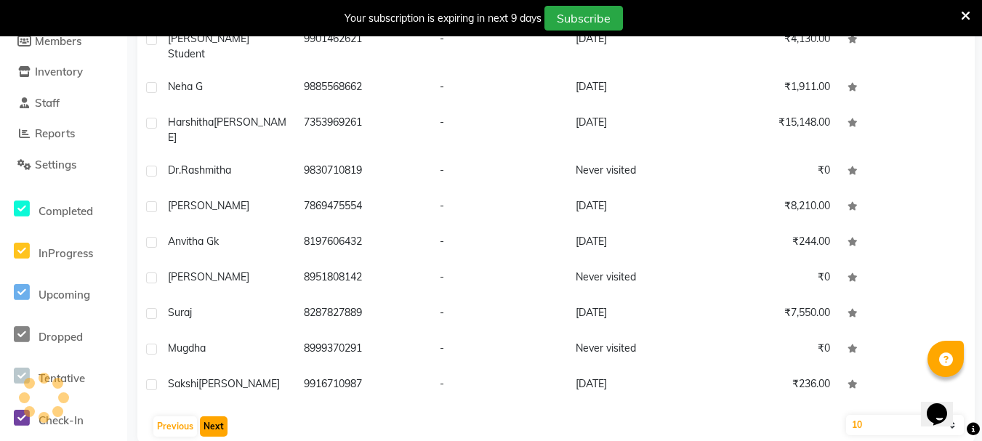
click at [213, 416] on button "Next" at bounding box center [214, 426] width 28 height 20
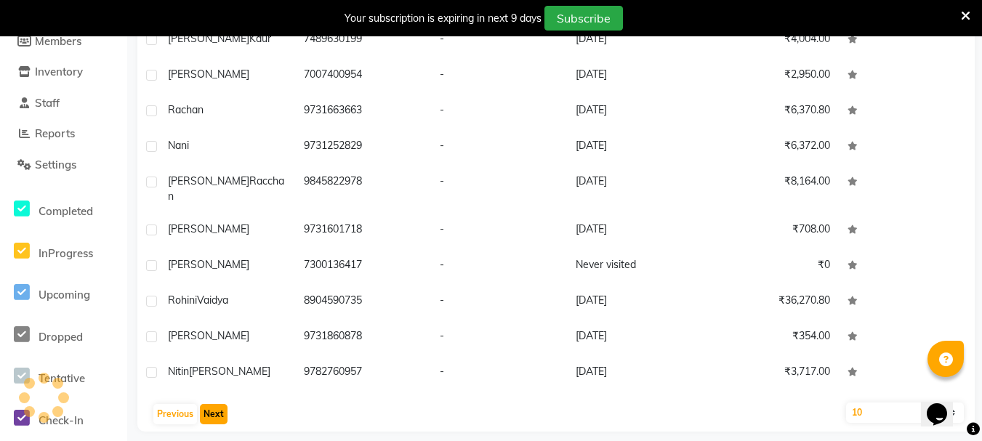
click at [213, 404] on button "Next" at bounding box center [214, 414] width 28 height 20
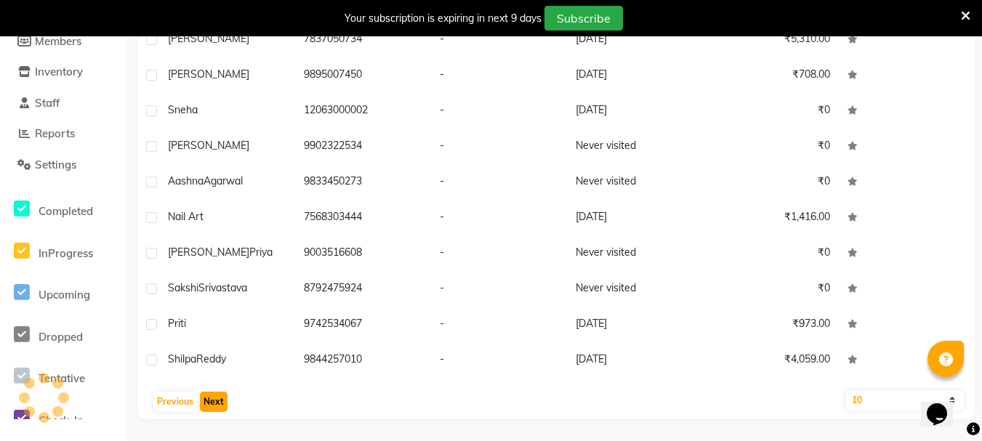
click at [213, 403] on button "Next" at bounding box center [214, 402] width 28 height 20
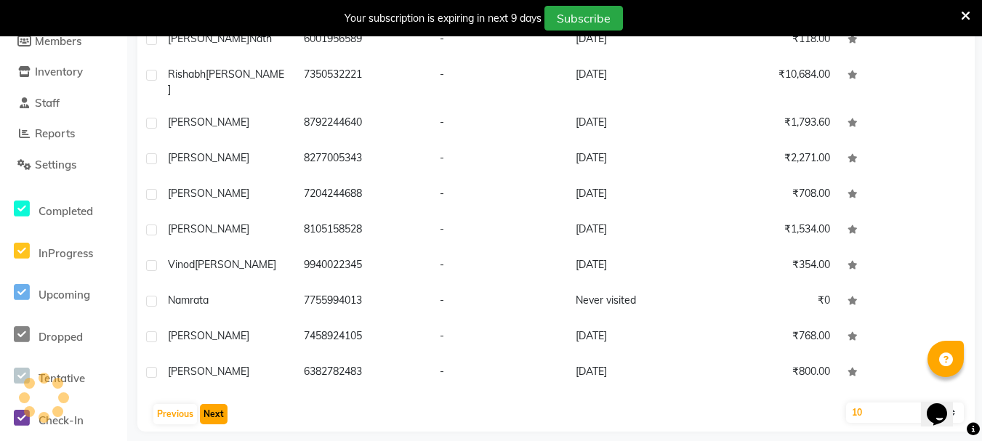
click at [213, 404] on button "Next" at bounding box center [214, 414] width 28 height 20
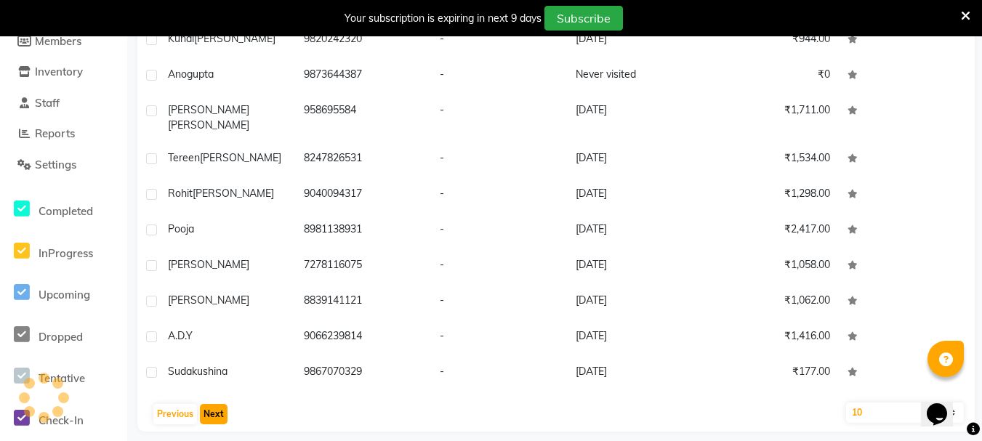
click at [213, 404] on button "Next" at bounding box center [214, 414] width 28 height 20
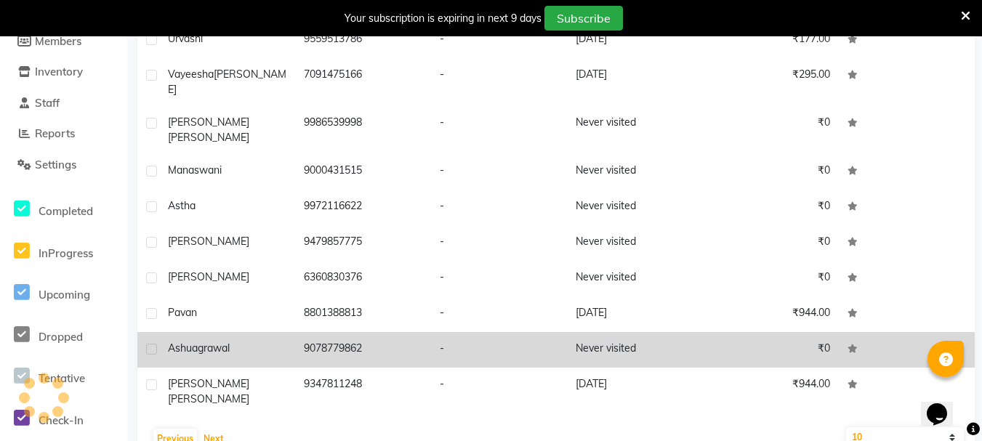
drag, startPoint x: 213, startPoint y: 403, endPoint x: 448, endPoint y: 318, distance: 249.4
click at [448, 318] on div "User Name Mobile No. Email Last Visit Amount Urvashi 9559513786 - [DATE] ₹177.0…" at bounding box center [555, 222] width 837 height 467
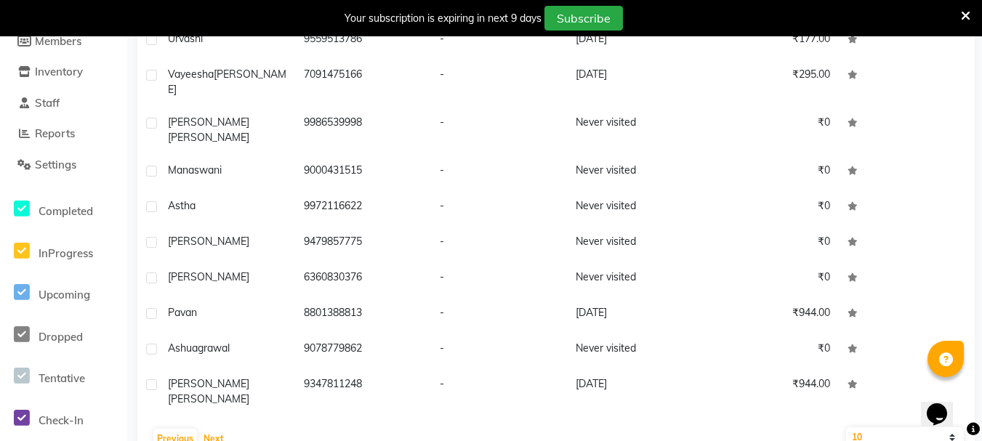
scroll to position [0, 0]
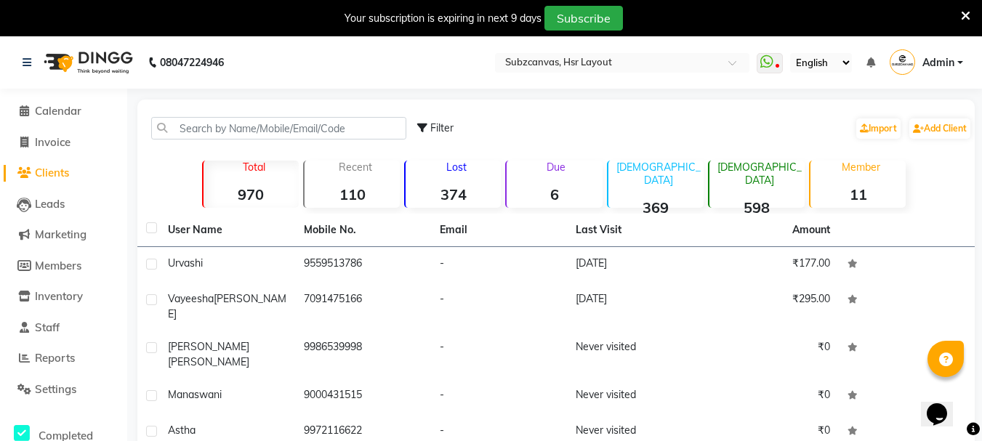
click at [371, 194] on strong "110" at bounding box center [351, 194] width 95 height 18
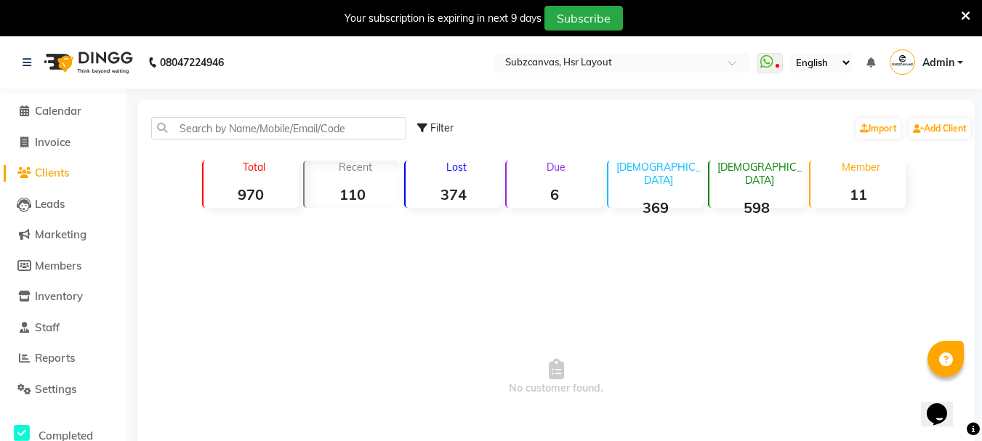
click at [240, 177] on div "Total 970" at bounding box center [250, 184] width 97 height 47
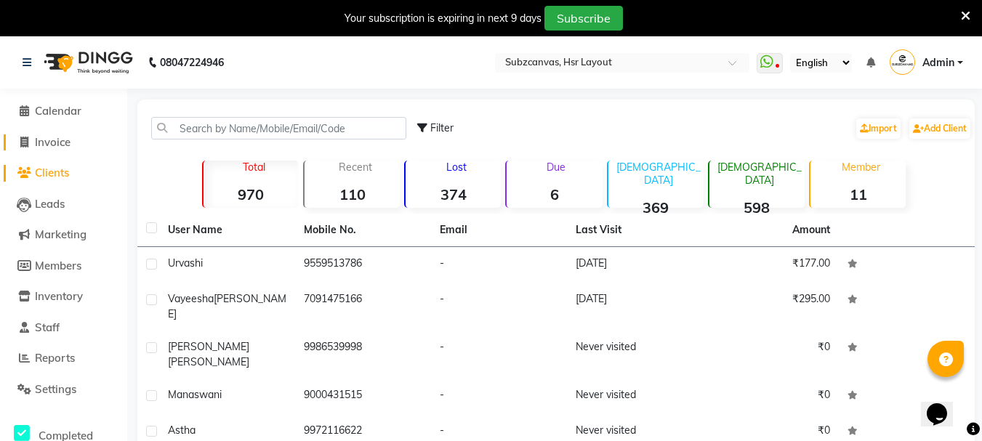
click at [46, 136] on span "Invoice" at bounding box center [53, 142] width 36 height 14
select select "4894"
select select "service"
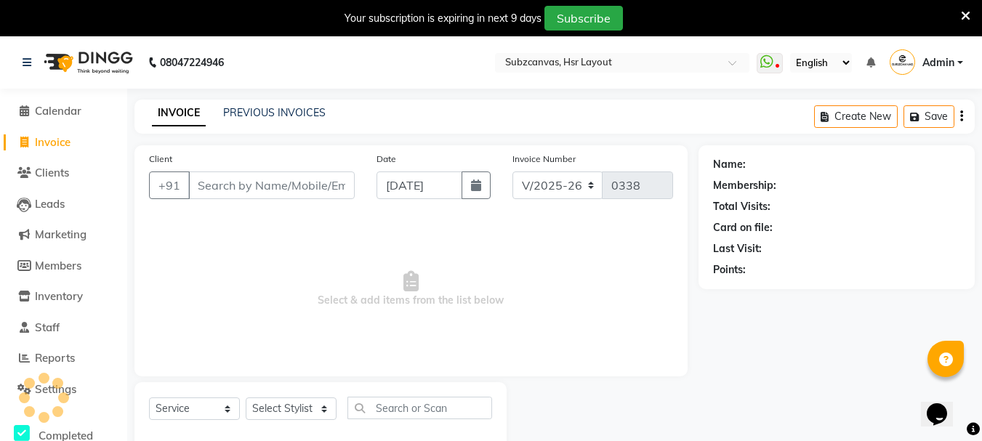
scroll to position [36, 0]
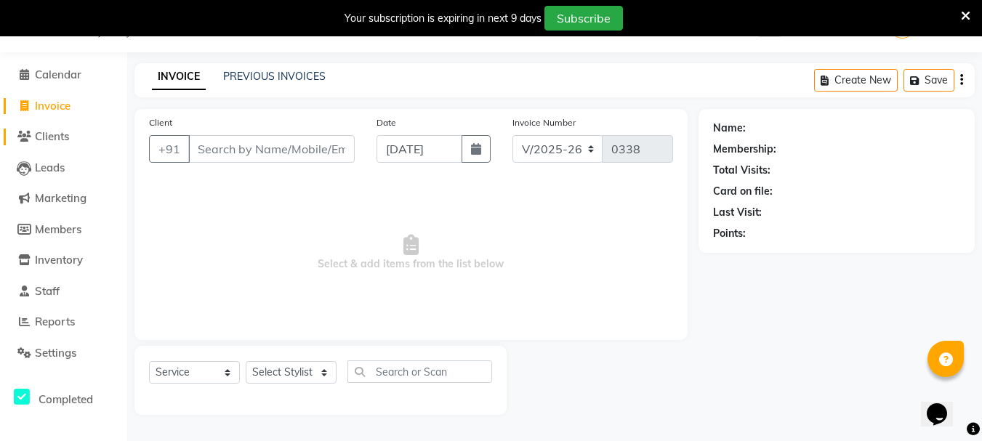
click at [46, 136] on span "Clients" at bounding box center [52, 136] width 34 height 14
